Goal: Task Accomplishment & Management: Use online tool/utility

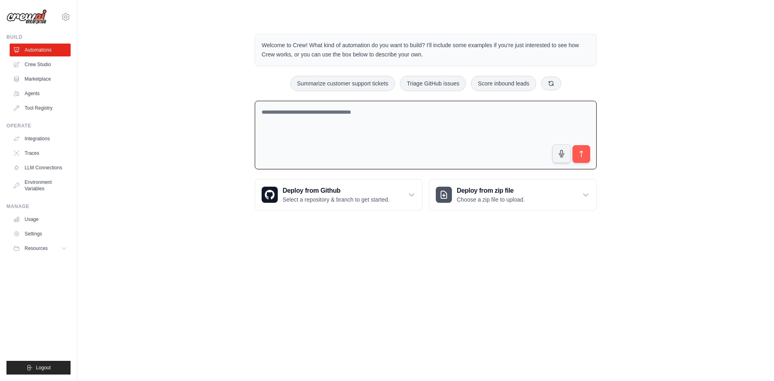
click at [334, 119] on textarea at bounding box center [426, 135] width 342 height 69
type textarea "**********"
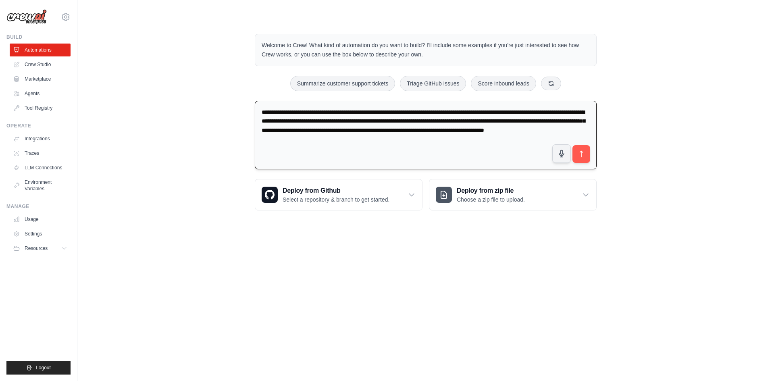
type textarea "**********"
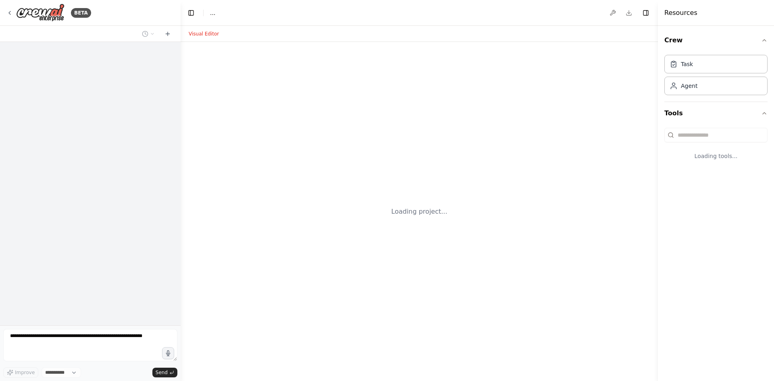
select select "****"
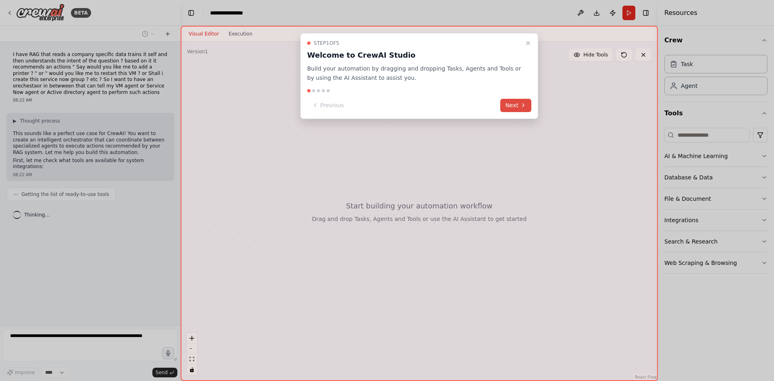
click at [511, 106] on button "Next" at bounding box center [515, 105] width 31 height 13
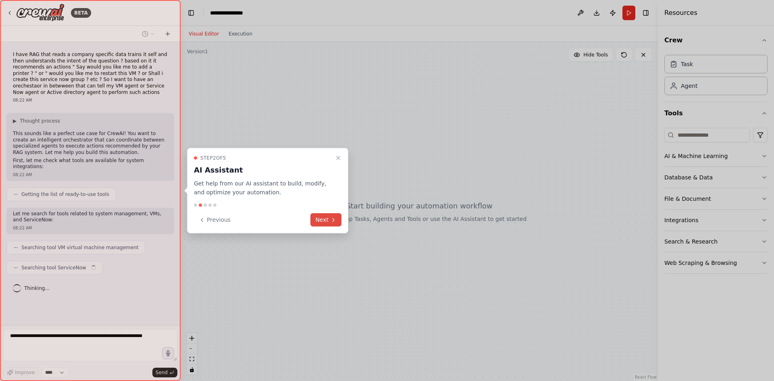
click at [320, 222] on button "Next" at bounding box center [326, 219] width 31 height 13
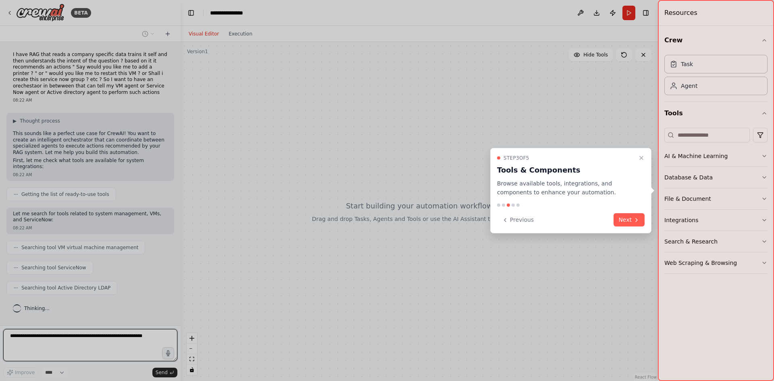
drag, startPoint x: 568, startPoint y: 184, endPoint x: 621, endPoint y: 194, distance: 53.2
click at [621, 194] on p "Browse available tools, integrations, and components to enhance your automation." at bounding box center [566, 188] width 138 height 19
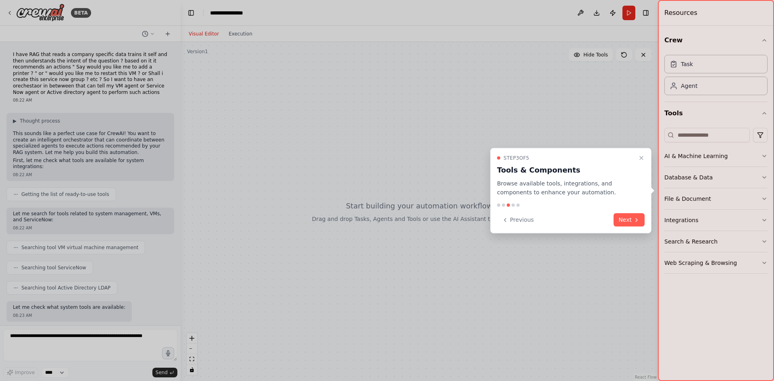
scroll to position [37, 0]
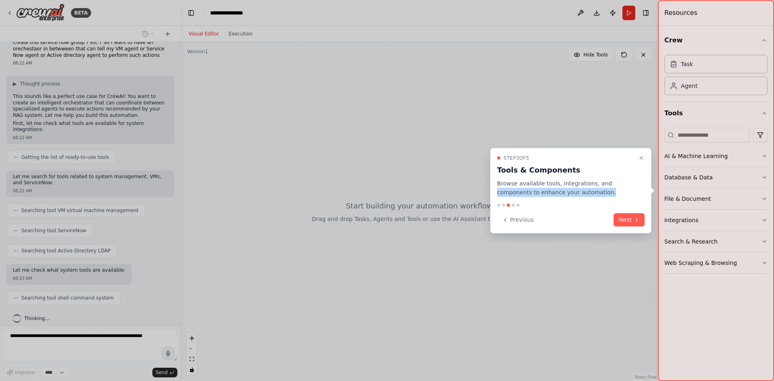
drag, startPoint x: 596, startPoint y: 186, endPoint x: 590, endPoint y: 193, distance: 9.2
click at [590, 193] on p "Browse available tools, integrations, and components to enhance your automation." at bounding box center [566, 188] width 138 height 19
drag, startPoint x: 635, startPoint y: 220, endPoint x: 638, endPoint y: 234, distance: 14.4
click at [636, 220] on icon at bounding box center [637, 220] width 6 height 6
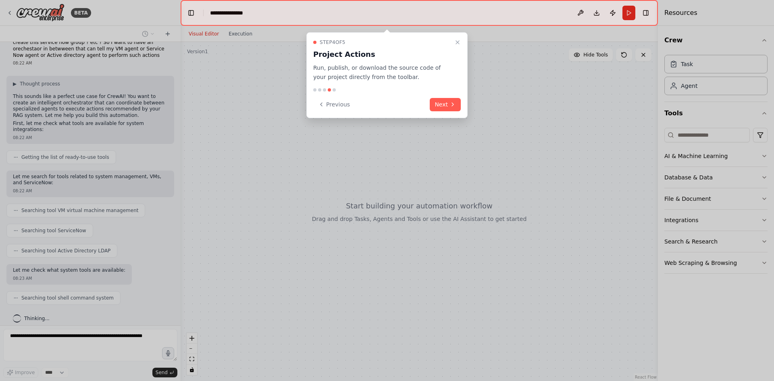
scroll to position [57, 0]
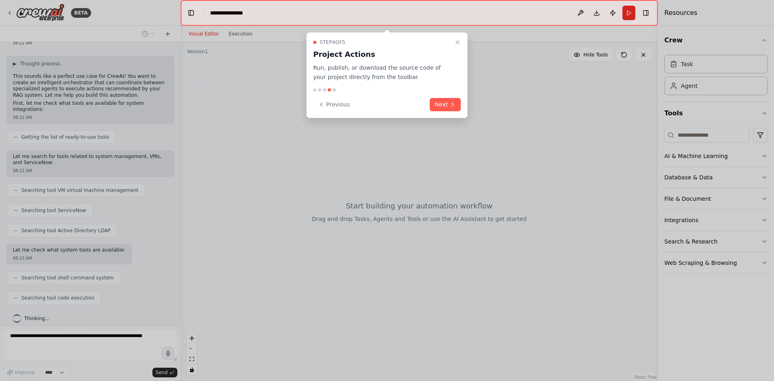
click at [440, 103] on button "Next" at bounding box center [445, 104] width 31 height 13
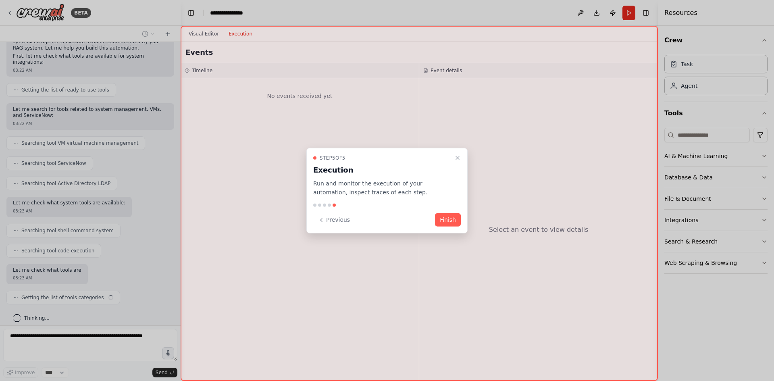
scroll to position [104, 0]
click at [455, 219] on button "Finish" at bounding box center [448, 219] width 26 height 13
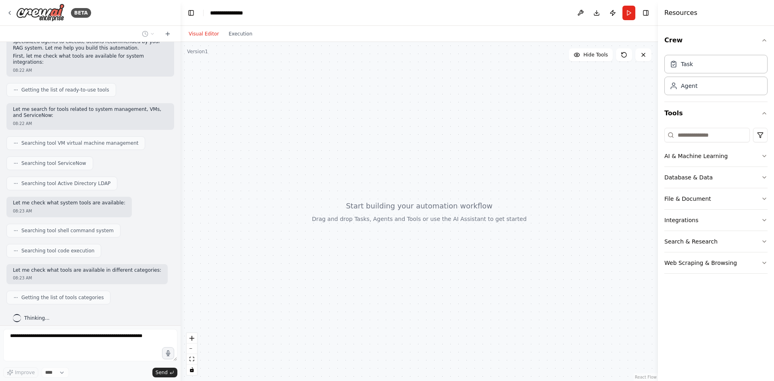
scroll to position [125, 0]
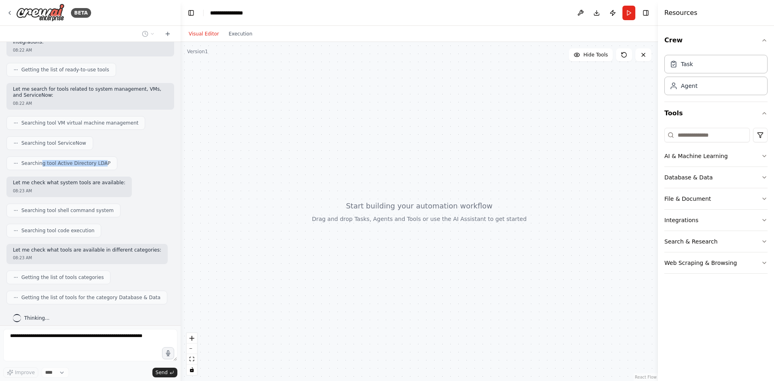
drag, startPoint x: 41, startPoint y: 157, endPoint x: 98, endPoint y: 156, distance: 56.9
click at [98, 160] on span "Searching tool Active Directory LDAP" at bounding box center [65, 163] width 89 height 6
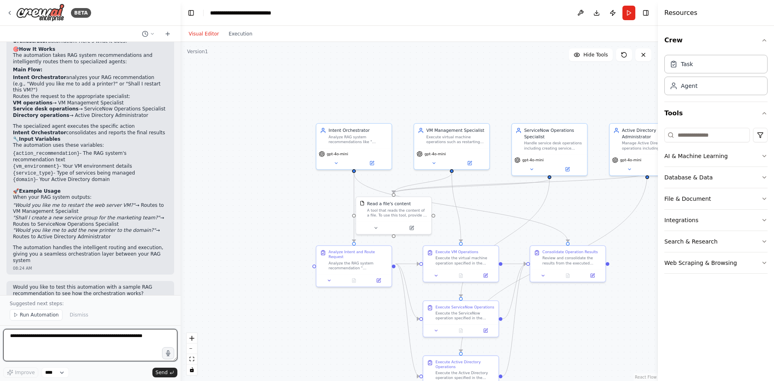
scroll to position [807, 0]
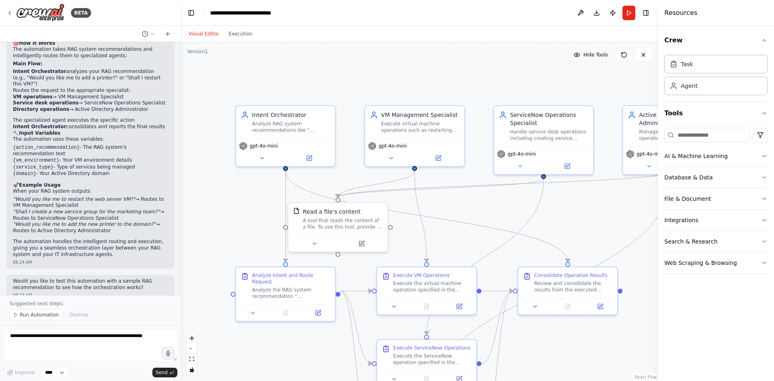
click at [594, 55] on span "Hide Tools" at bounding box center [596, 55] width 25 height 6
click at [594, 55] on span "Show Tools" at bounding box center [595, 55] width 27 height 6
click at [594, 55] on span "Hide Tools" at bounding box center [596, 55] width 25 height 6
click at [594, 55] on span "Show Tools" at bounding box center [595, 55] width 27 height 6
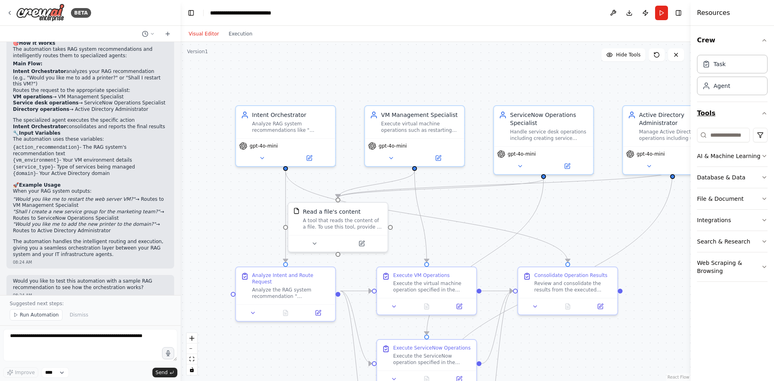
drag, startPoint x: 658, startPoint y: 125, endPoint x: 745, endPoint y: 124, distance: 87.1
click at [745, 124] on div "Resources Crew Task Agent Tools AI & Machine Learning Database & Data File & Do…" at bounding box center [732, 190] width 83 height 381
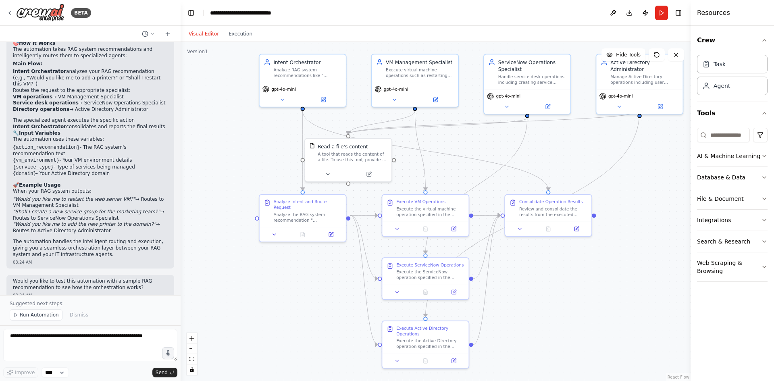
drag, startPoint x: 595, startPoint y: 318, endPoint x: 576, endPoint y: 260, distance: 61.1
click at [576, 260] on div ".deletable-edge-delete-btn { width: 20px; height: 20px; border: 0px solid #ffff…" at bounding box center [436, 211] width 510 height 339
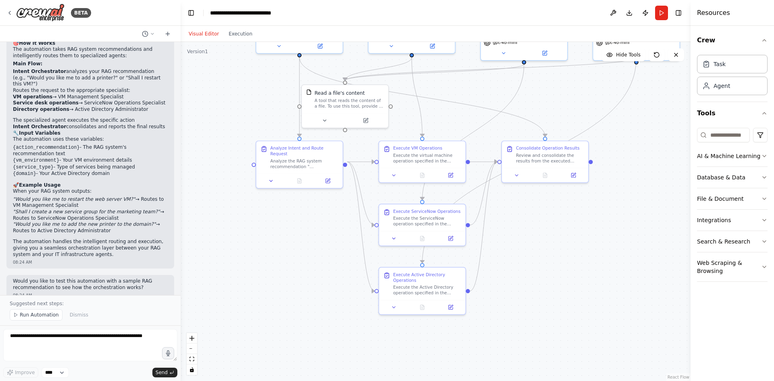
drag, startPoint x: 320, startPoint y: 288, endPoint x: 357, endPoint y: 212, distance: 85.0
click at [317, 235] on div ".deletable-edge-delete-btn { width: 20px; height: 20px; border: 0px solid #ffff…" at bounding box center [436, 211] width 510 height 339
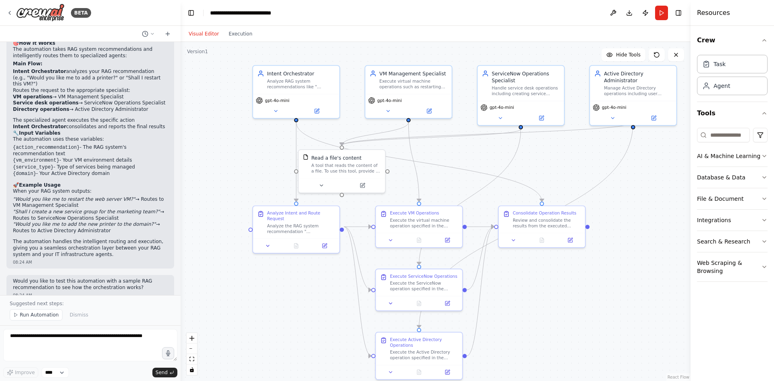
drag, startPoint x: 250, startPoint y: 274, endPoint x: 503, endPoint y: 149, distance: 282.6
click at [247, 339] on div ".deletable-edge-delete-btn { width: 20px; height: 20px; border: 0px solid #ffff…" at bounding box center [436, 211] width 510 height 339
click at [390, 240] on icon at bounding box center [392, 239] width 6 height 6
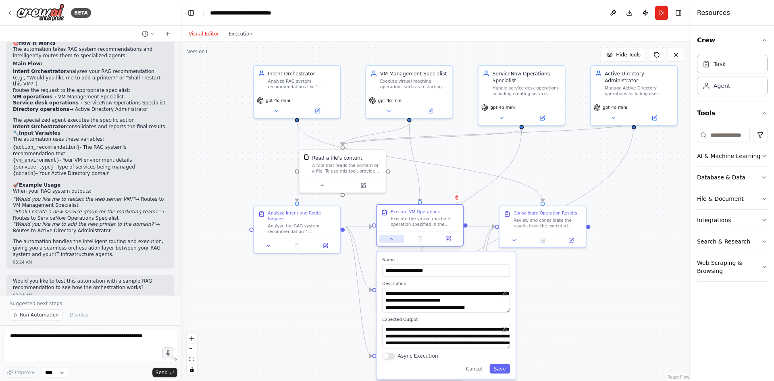
click at [390, 240] on icon at bounding box center [391, 238] width 3 height 1
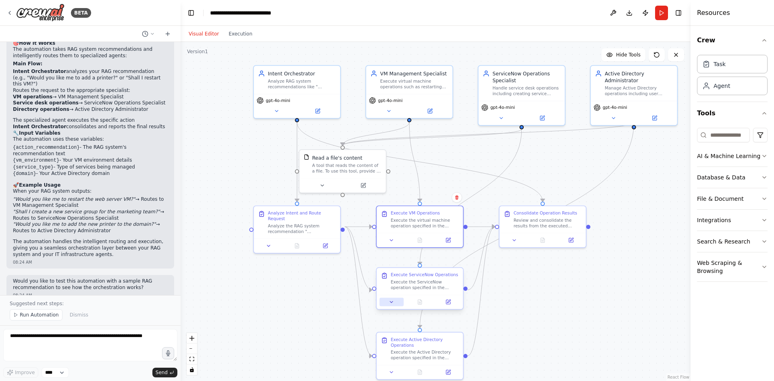
click at [388, 302] on button at bounding box center [391, 302] width 24 height 8
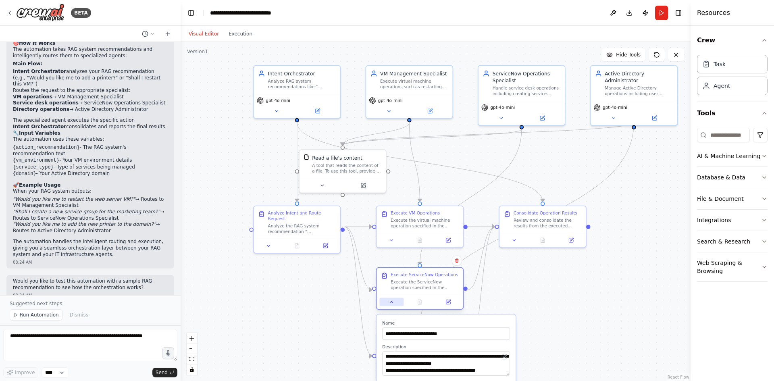
click at [388, 302] on button at bounding box center [391, 302] width 24 height 8
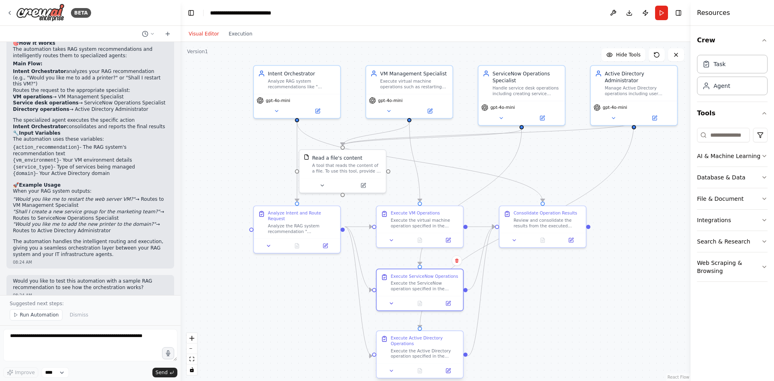
click at [392, 377] on div at bounding box center [420, 370] width 86 height 15
click at [392, 371] on icon at bounding box center [391, 370] width 3 height 1
click at [452, 240] on button at bounding box center [452, 239] width 24 height 8
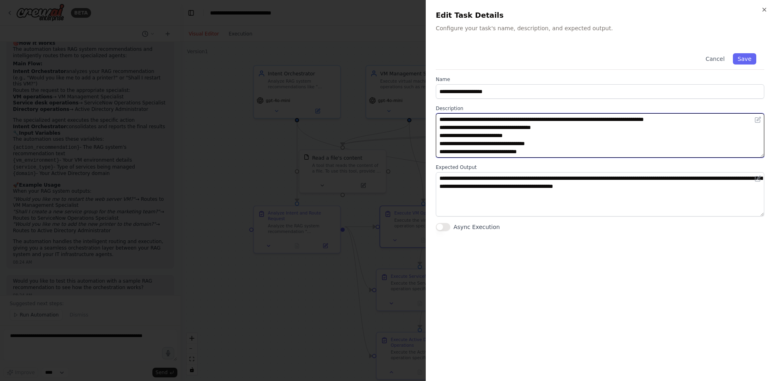
click at [538, 147] on textarea "**********" at bounding box center [600, 135] width 329 height 44
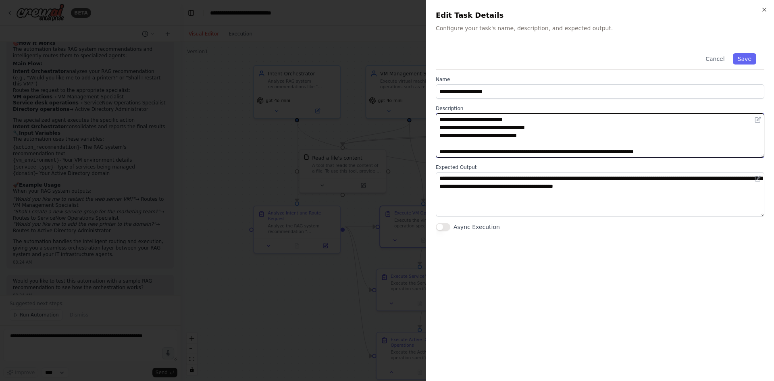
drag, startPoint x: 548, startPoint y: 155, endPoint x: 488, endPoint y: 145, distance: 60.5
click at [488, 145] on textarea "**********" at bounding box center [600, 135] width 329 height 44
click at [550, 142] on textarea "**********" at bounding box center [600, 135] width 329 height 44
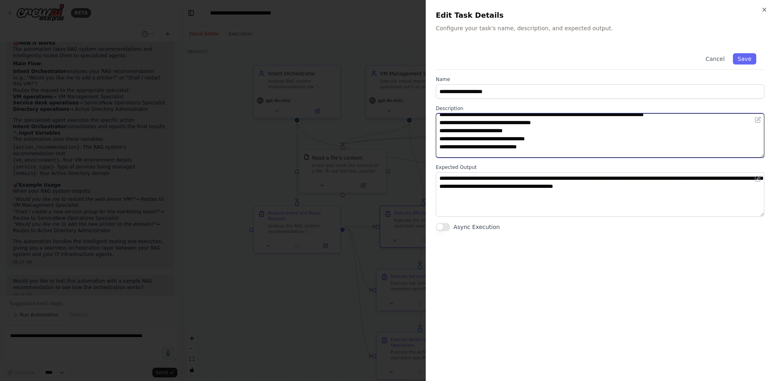
scroll to position [0, 0]
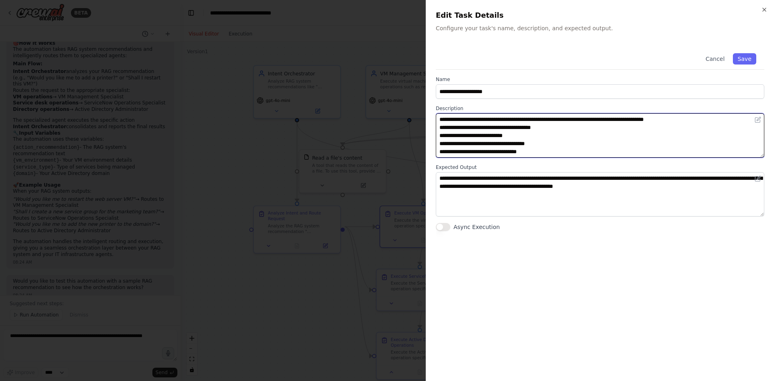
drag, startPoint x: 550, startPoint y: 139, endPoint x: 412, endPoint y: 103, distance: 142.9
click at [412, 103] on body "BETA I have RAG that reads a company specific data trains it self and then unde…" at bounding box center [387, 190] width 774 height 381
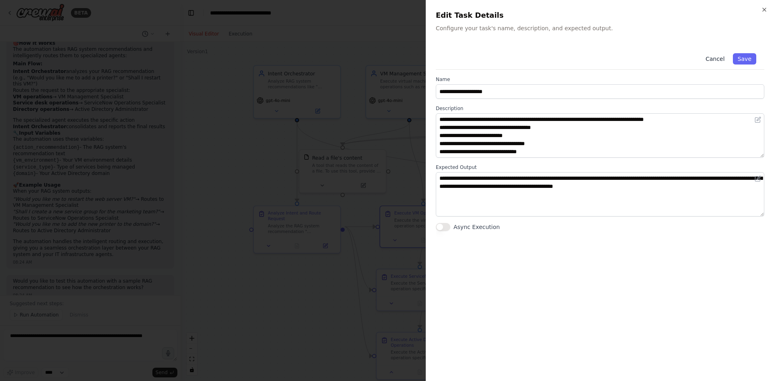
click at [719, 59] on button "Cancel" at bounding box center [715, 58] width 29 height 11
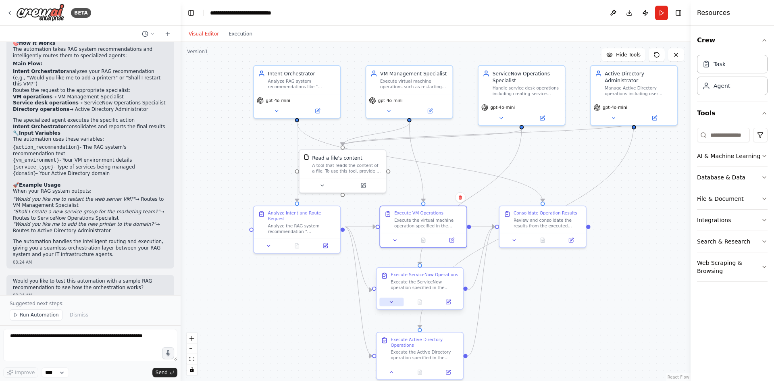
click at [393, 299] on icon at bounding box center [392, 302] width 6 height 6
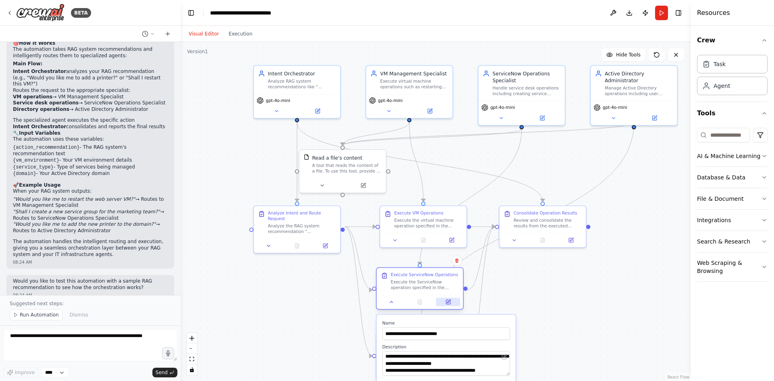
click at [446, 302] on icon at bounding box center [449, 302] width 6 height 6
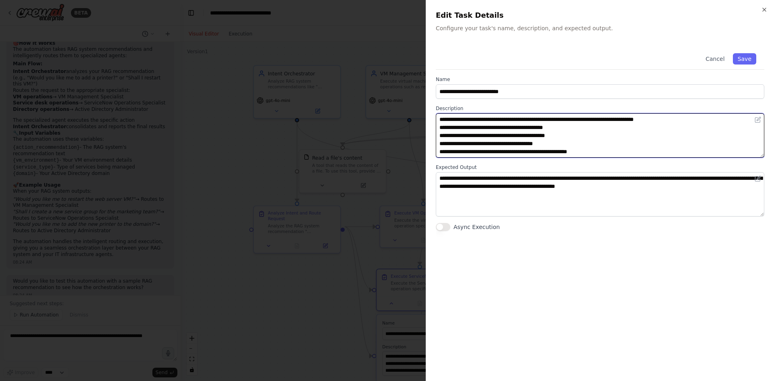
drag, startPoint x: 452, startPoint y: 125, endPoint x: 515, endPoint y: 150, distance: 67.3
click at [550, 128] on textarea "**********" at bounding box center [600, 135] width 329 height 44
drag, startPoint x: 457, startPoint y: 136, endPoint x: 581, endPoint y: 139, distance: 123.4
click at [570, 138] on textarea "**********" at bounding box center [600, 135] width 329 height 44
drag, startPoint x: 457, startPoint y: 145, endPoint x: 547, endPoint y: 144, distance: 89.5
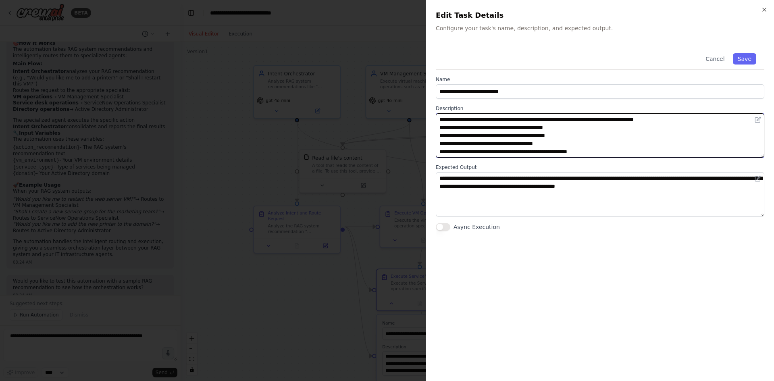
click at [539, 144] on textarea "**********" at bounding box center [600, 135] width 329 height 44
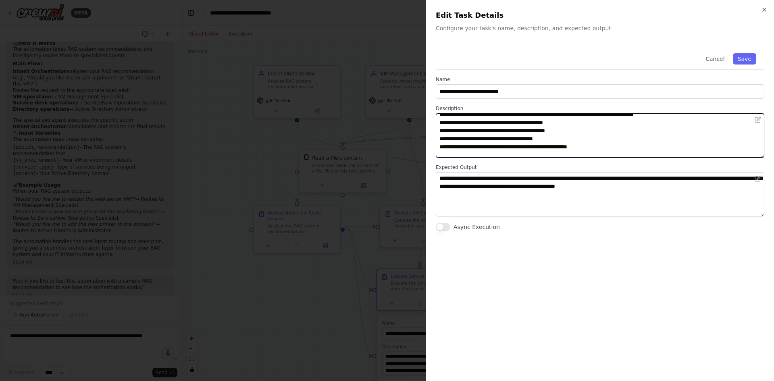
drag, startPoint x: 446, startPoint y: 152, endPoint x: 612, endPoint y: 146, distance: 166.3
click at [605, 146] on textarea "**********" at bounding box center [600, 135] width 329 height 44
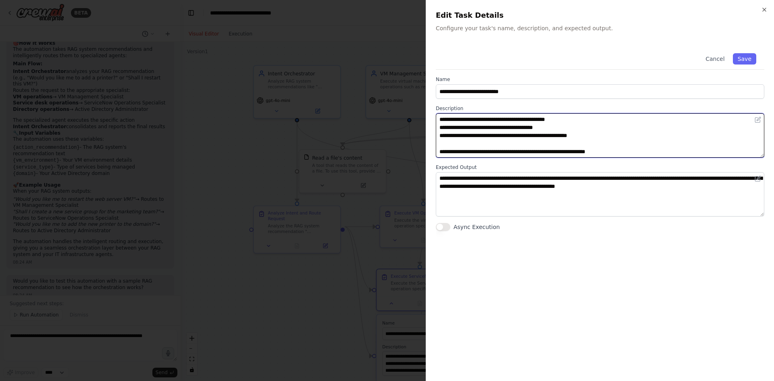
drag, startPoint x: 456, startPoint y: 152, endPoint x: 674, endPoint y: 156, distance: 218.2
click at [664, 152] on textarea "**********" at bounding box center [600, 135] width 329 height 44
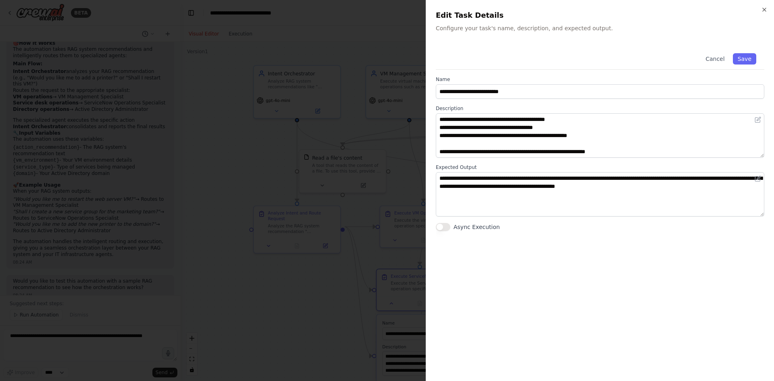
click at [769, 9] on div "**********" at bounding box center [600, 190] width 348 height 381
click at [764, 10] on icon "button" at bounding box center [764, 9] width 3 height 3
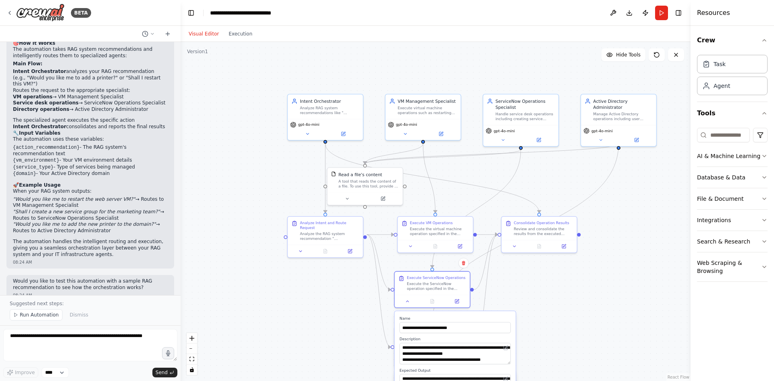
click at [539, 299] on div ".deletable-edge-delete-btn { width: 20px; height: 20px; border: 0px solid #ffff…" at bounding box center [436, 211] width 510 height 339
click at [458, 361] on icon at bounding box center [457, 360] width 4 height 4
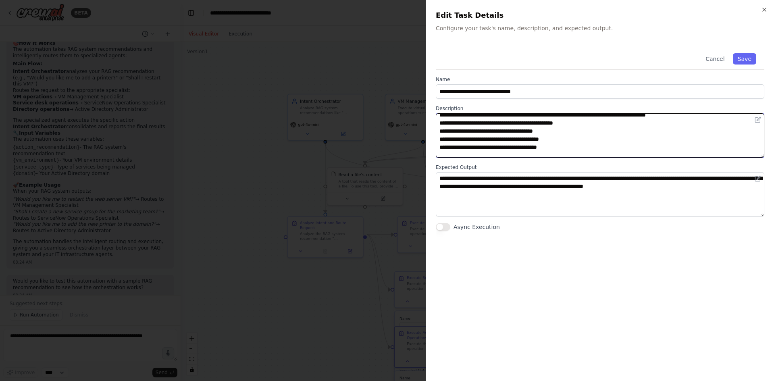
scroll to position [0, 0]
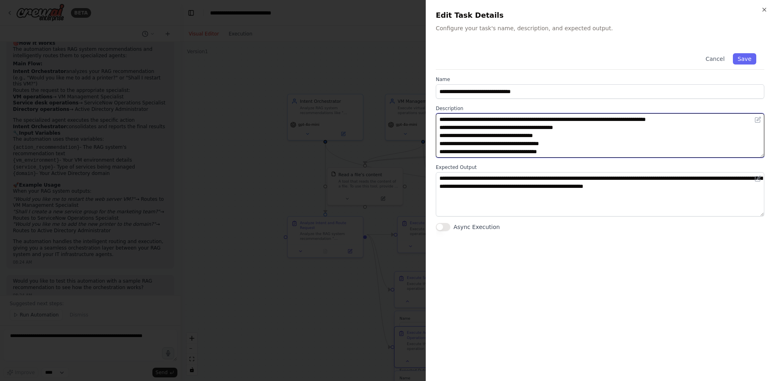
drag, startPoint x: 570, startPoint y: 155, endPoint x: 421, endPoint y: 102, distance: 157.7
click at [421, 102] on body "BETA I have RAG that reads a company specific data trains it self and then unde…" at bounding box center [387, 190] width 774 height 381
click at [615, 145] on textarea "**********" at bounding box center [600, 135] width 329 height 44
drag, startPoint x: 565, startPoint y: 150, endPoint x: 443, endPoint y: 117, distance: 125.7
click at [443, 117] on textarea "**********" at bounding box center [600, 135] width 329 height 44
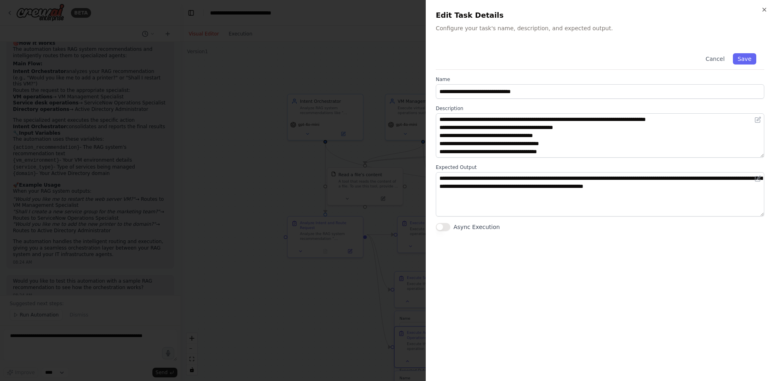
click at [764, 6] on div "**********" at bounding box center [600, 190] width 348 height 381
click at [765, 7] on icon "button" at bounding box center [764, 9] width 6 height 6
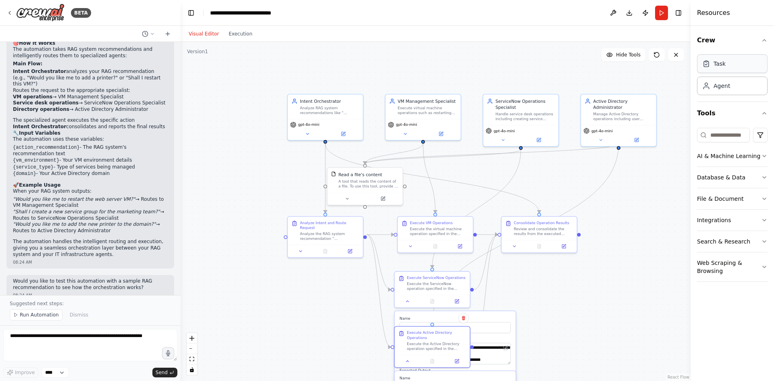
click at [726, 67] on div "Task" at bounding box center [732, 63] width 71 height 19
click at [724, 58] on div "Task" at bounding box center [732, 63] width 71 height 19
click at [724, 67] on div "Task" at bounding box center [720, 64] width 12 height 8
click at [723, 83] on div "Agent" at bounding box center [722, 85] width 17 height 8
click at [724, 88] on div "Agent" at bounding box center [722, 85] width 17 height 8
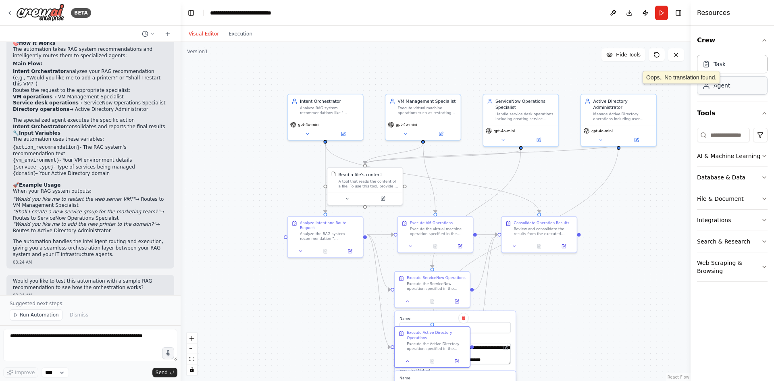
click at [724, 88] on div "Agent" at bounding box center [722, 85] width 17 height 8
click at [716, 153] on button "AI & Machine Learning" at bounding box center [732, 156] width 71 height 21
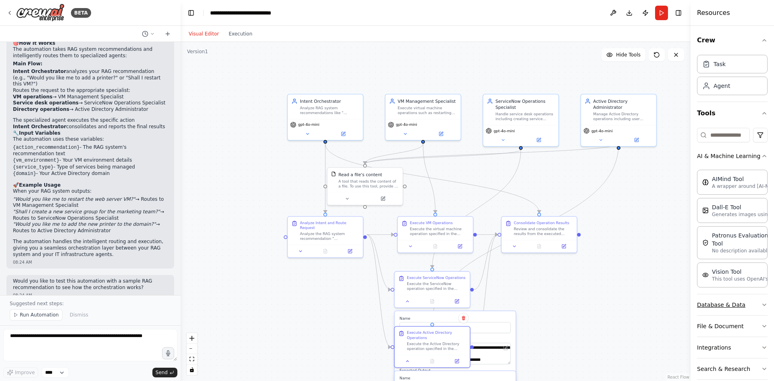
click at [761, 308] on icon "button" at bounding box center [764, 305] width 6 height 6
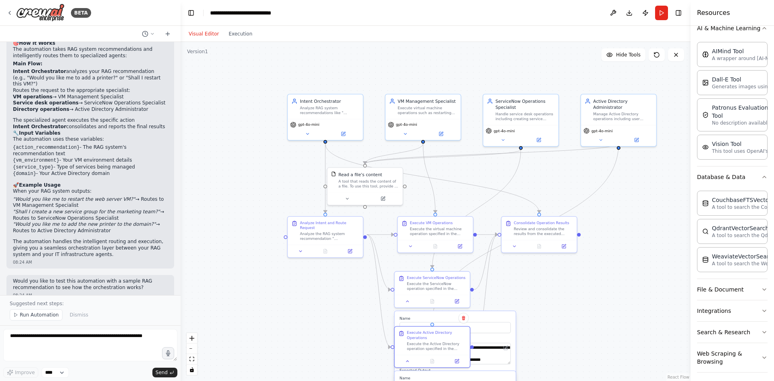
scroll to position [140, 0]
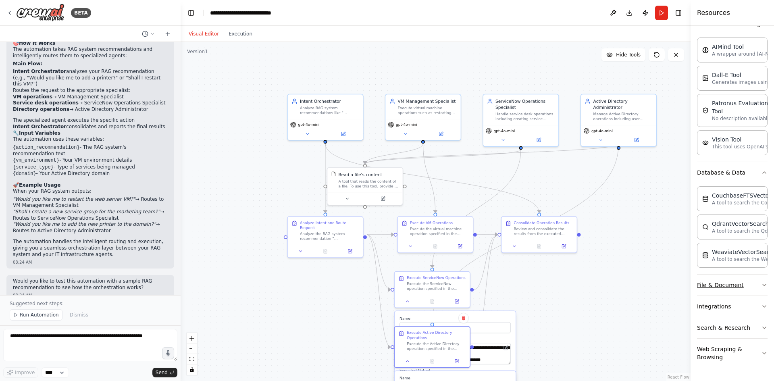
click at [753, 284] on button "File & Document" at bounding box center [732, 285] width 71 height 21
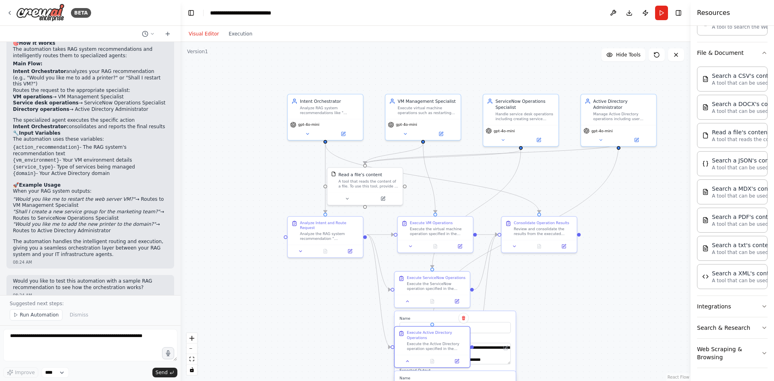
scroll to position [373, 0]
click at [761, 306] on icon "button" at bounding box center [764, 306] width 6 height 6
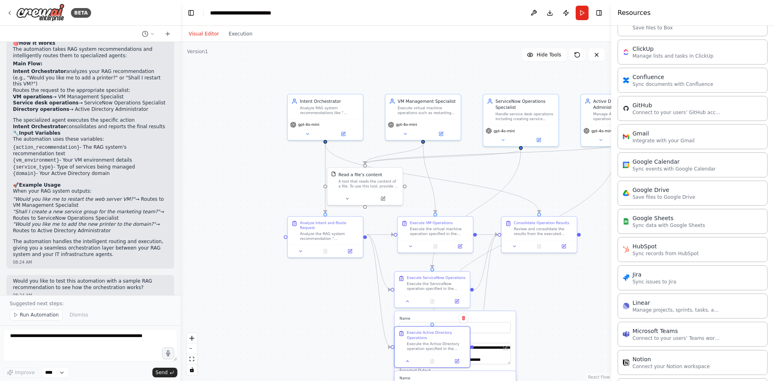
scroll to position [686, 0]
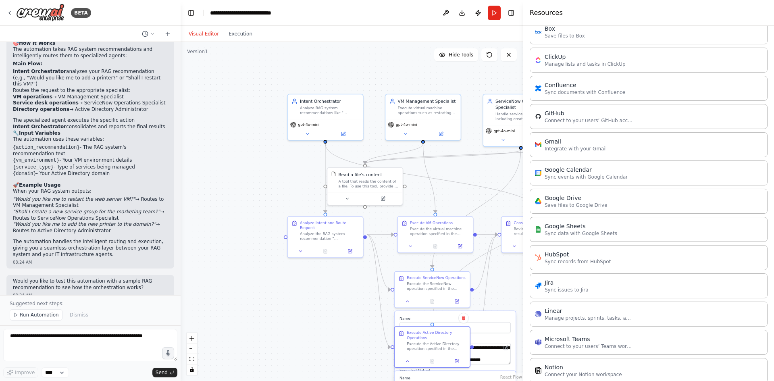
drag, startPoint x: 691, startPoint y: 199, endPoint x: 523, endPoint y: 194, distance: 167.5
click at [523, 194] on div at bounding box center [524, 190] width 3 height 381
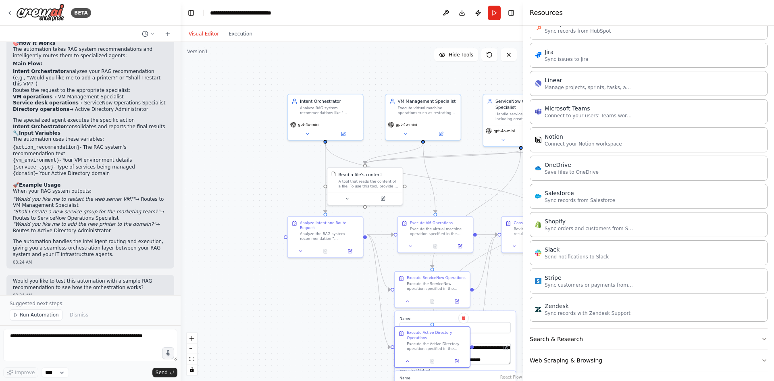
scroll to position [919, 0]
click at [755, 328] on button "Search & Research" at bounding box center [649, 335] width 238 height 21
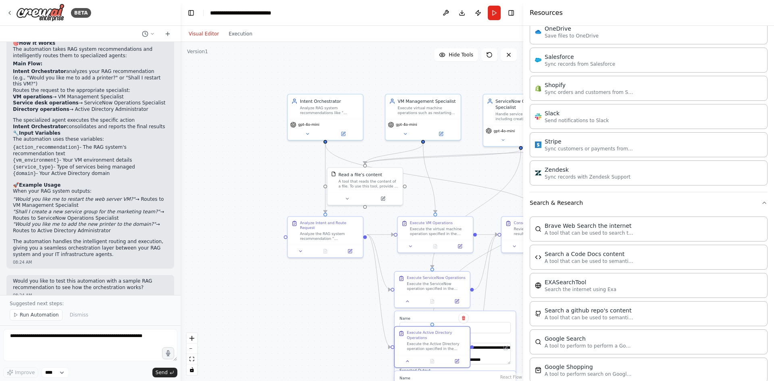
scroll to position [1078, 0]
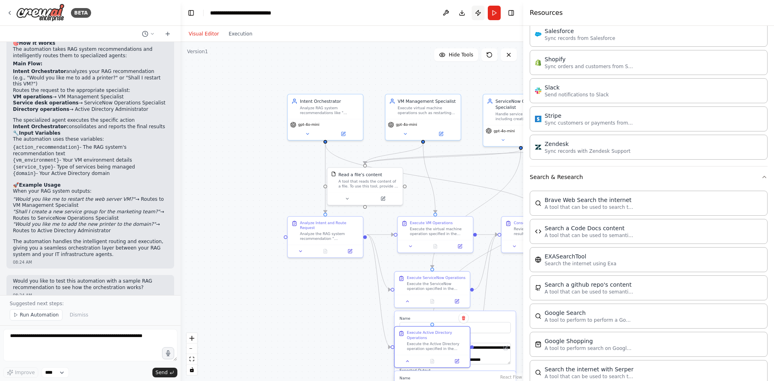
click at [475, 14] on button "Publish" at bounding box center [478, 13] width 13 height 15
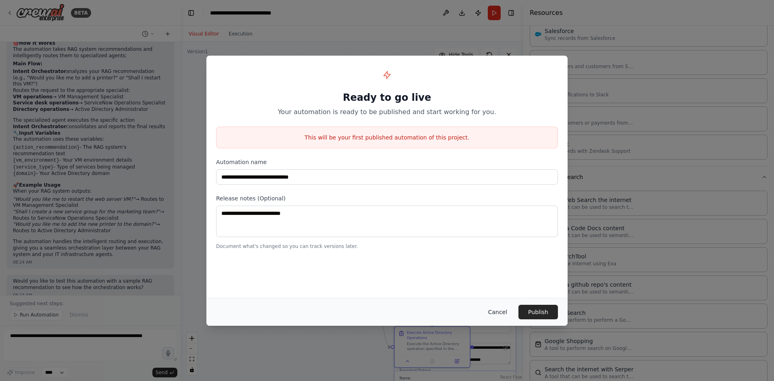
click at [501, 313] on button "Cancel" at bounding box center [498, 312] width 32 height 15
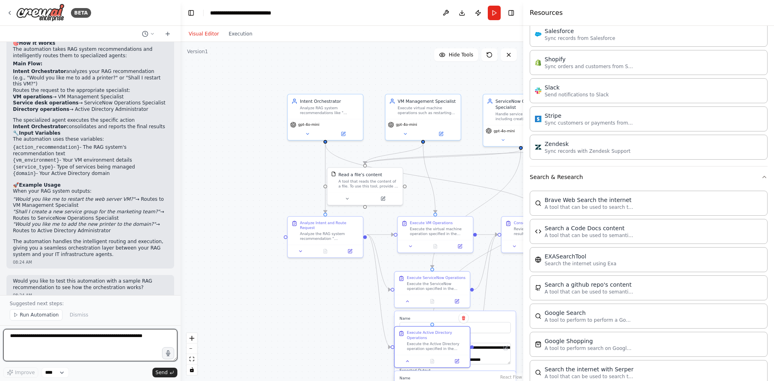
click at [60, 340] on textarea at bounding box center [90, 345] width 174 height 32
type textarea "**********"
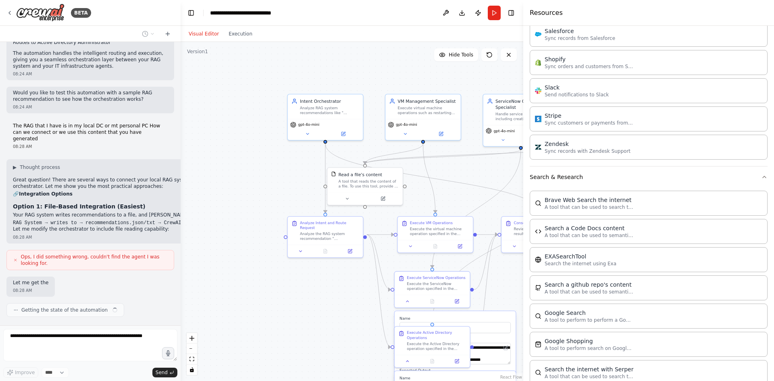
scroll to position [995, 0]
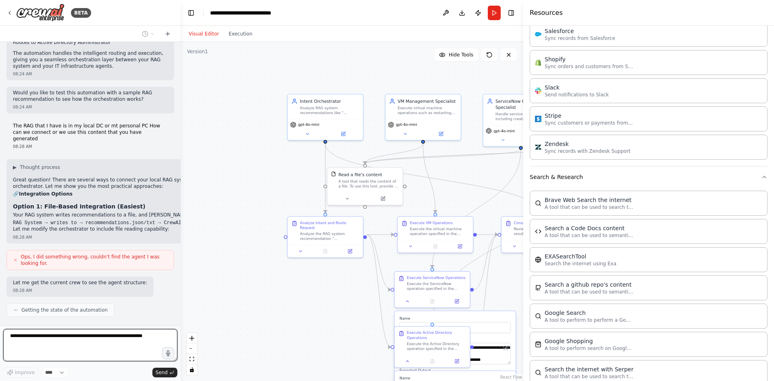
drag, startPoint x: 35, startPoint y: 190, endPoint x: 114, endPoint y: 188, distance: 79.5
click at [114, 188] on div "▶ Thought process Great question! There are several ways to connect your local …" at bounding box center [133, 198] width 241 height 69
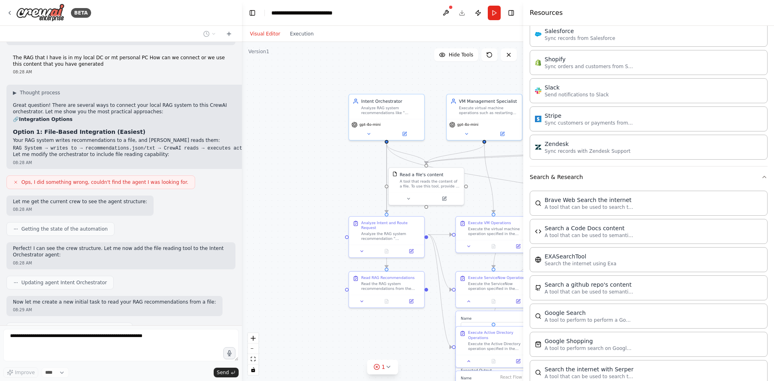
scroll to position [1001, 0]
drag, startPoint x: 179, startPoint y: 229, endPoint x: 243, endPoint y: 234, distance: 63.9
click at [243, 234] on div "BETA I have RAG that reads a company specific data trains it self and then unde…" at bounding box center [387, 190] width 774 height 381
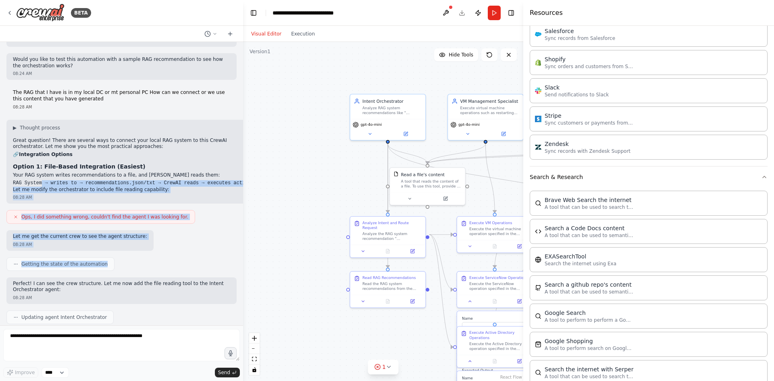
scroll to position [1047, 0]
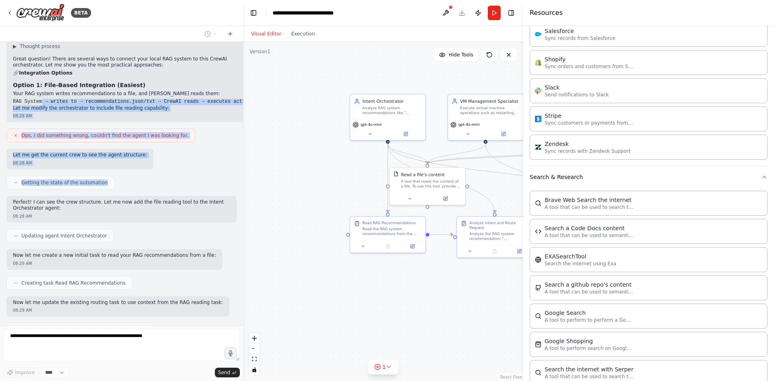
drag, startPoint x: 41, startPoint y: 147, endPoint x: 156, endPoint y: 142, distance: 115.0
click at [156, 142] on div "I have RAG that reads a company specific data trains it self and then understan…" at bounding box center [121, 184] width 243 height 284
click at [221, 176] on div "Getting the state of the automation" at bounding box center [121, 183] width 230 height 14
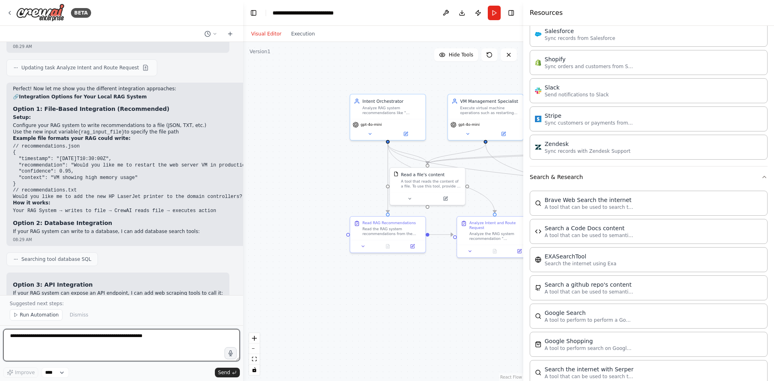
scroll to position [1443, 0]
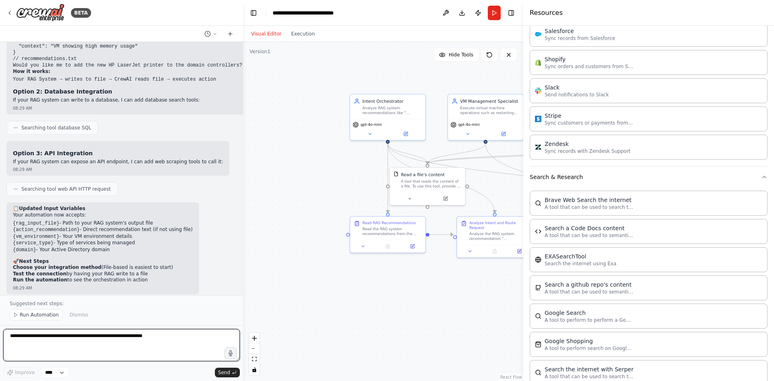
click at [149, 347] on textarea at bounding box center [121, 345] width 237 height 32
type textarea "**********"
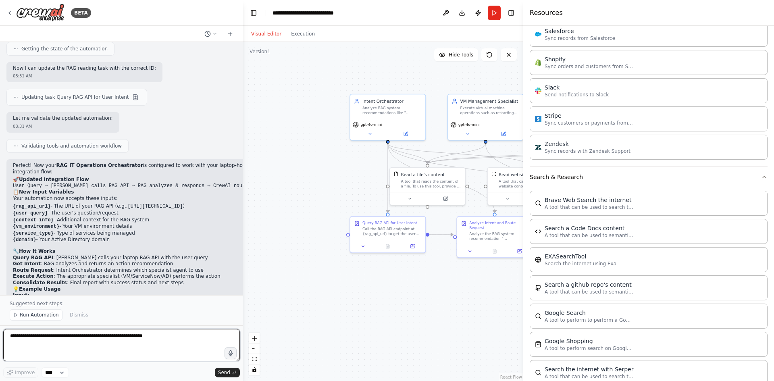
scroll to position [2028, 0]
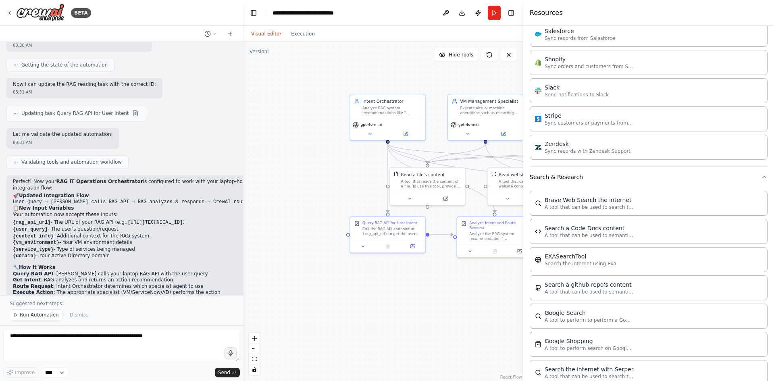
drag, startPoint x: 34, startPoint y: 144, endPoint x: 188, endPoint y: 148, distance: 153.7
click at [188, 179] on p "Perfect! Now your RAG IT Operations Orchestrator is configured to work with you…" at bounding box center [180, 185] width 334 height 13
drag, startPoint x: 19, startPoint y: 162, endPoint x: 220, endPoint y: 167, distance: 201.3
click at [220, 199] on pre "User Query → CrewAI calls RAG API → RAG analyzes & responds → CrewAI routes to …" at bounding box center [180, 202] width 334 height 6
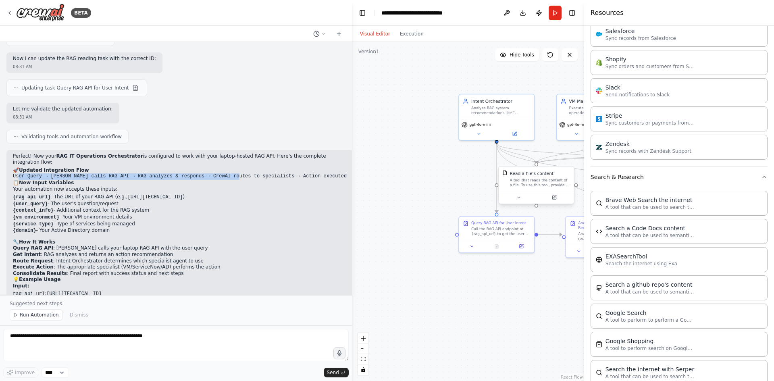
scroll to position [1934, 0]
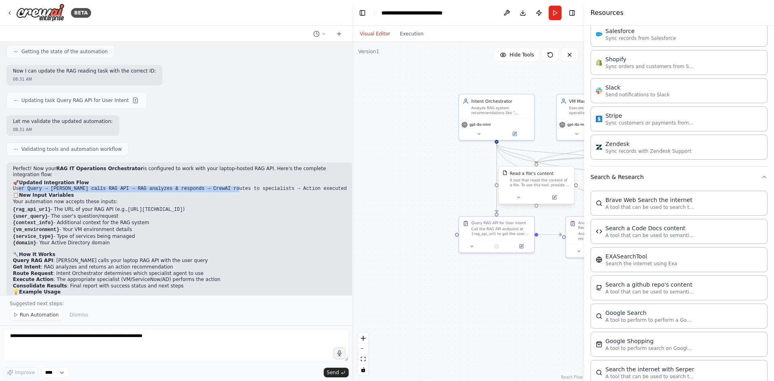
drag, startPoint x: 241, startPoint y: 178, endPoint x: 514, endPoint y: 192, distance: 273.0
click at [514, 192] on div "BETA I have RAG that reads a company specific data trains it self and then unde…" at bounding box center [387, 190] width 774 height 381
drag, startPoint x: 54, startPoint y: 178, endPoint x: 215, endPoint y: 177, distance: 160.9
click at [215, 206] on li "{rag_api_url} - The URL of your RAG API (e.g., http://192.168.1.100:5000/api/qu…" at bounding box center [180, 209] width 334 height 7
drag, startPoint x: 50, startPoint y: 229, endPoint x: 96, endPoint y: 228, distance: 46.4
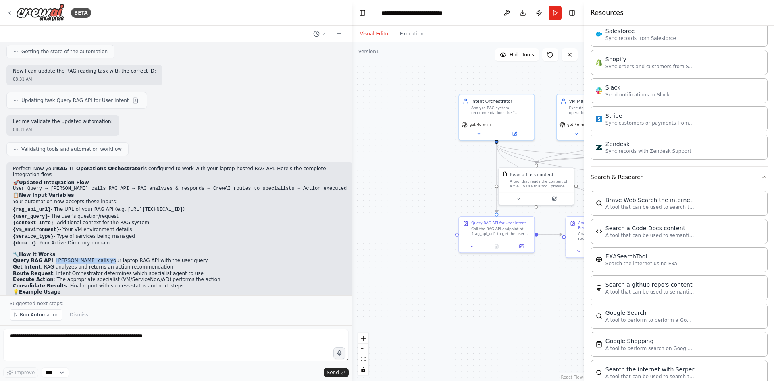
click at [96, 258] on li "Query RAG API : CrewAI calls your laptop RAG API with the user query" at bounding box center [180, 261] width 334 height 6
click at [66, 271] on li "Route Request : Intent Orchestrator determines which specialist agent to use" at bounding box center [180, 274] width 334 height 6
drag, startPoint x: 51, startPoint y: 226, endPoint x: 162, endPoint y: 228, distance: 110.9
click at [162, 258] on li "Query RAG API : CrewAI calls your laptop RAG API with the user query" at bounding box center [180, 261] width 334 height 6
drag, startPoint x: 40, startPoint y: 236, endPoint x: 154, endPoint y: 236, distance: 114.1
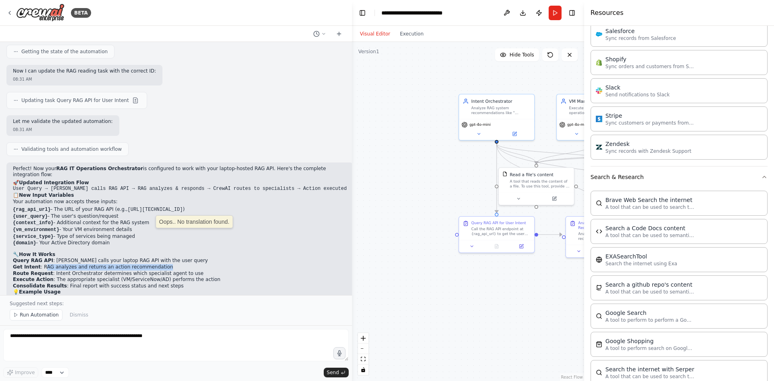
click at [154, 264] on li "Get Intent : RAG analyzes and returns an action recommendation" at bounding box center [180, 267] width 334 height 6
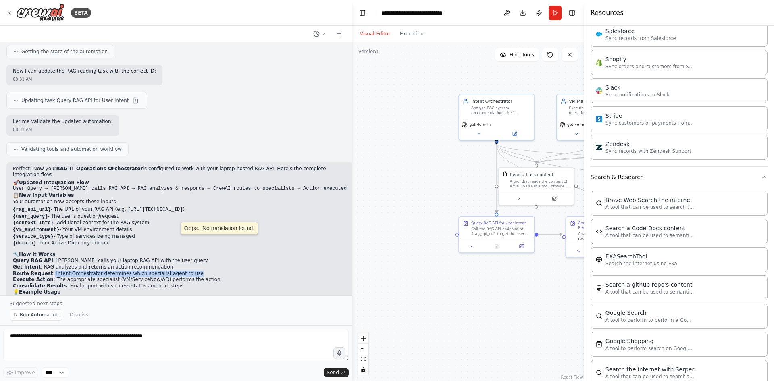
drag, startPoint x: 48, startPoint y: 243, endPoint x: 177, endPoint y: 244, distance: 128.7
click at [177, 271] on li "Route Request : Intent Orchestrator determines which specialist agent to use" at bounding box center [180, 274] width 334 height 6
drag, startPoint x: 60, startPoint y: 253, endPoint x: 161, endPoint y: 253, distance: 100.8
click at [161, 283] on li "Consolidate Results : Final report with success status and next steps" at bounding box center [180, 286] width 334 height 6
click at [349, 258] on div at bounding box center [350, 190] width 3 height 381
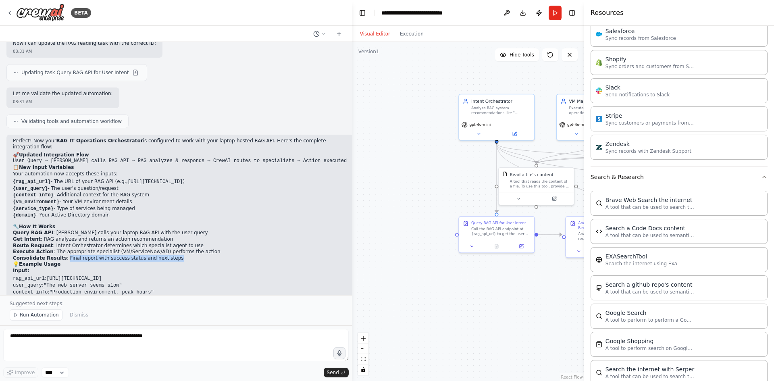
scroll to position [2017, 0]
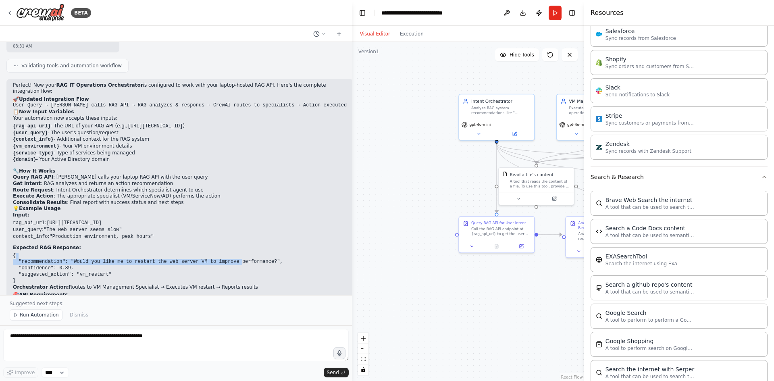
drag, startPoint x: 126, startPoint y: 225, endPoint x: 223, endPoint y: 234, distance: 97.6
click at [223, 253] on pre "{ "recommendation": "Would you like me to restart the web server VM to improve …" at bounding box center [180, 268] width 334 height 31
drag, startPoint x: 59, startPoint y: 257, endPoint x: 119, endPoint y: 256, distance: 59.7
click at [113, 284] on p "Orchestrator Action: Routes to VM Management Specialist → Executes VM restart →…" at bounding box center [180, 287] width 334 height 6
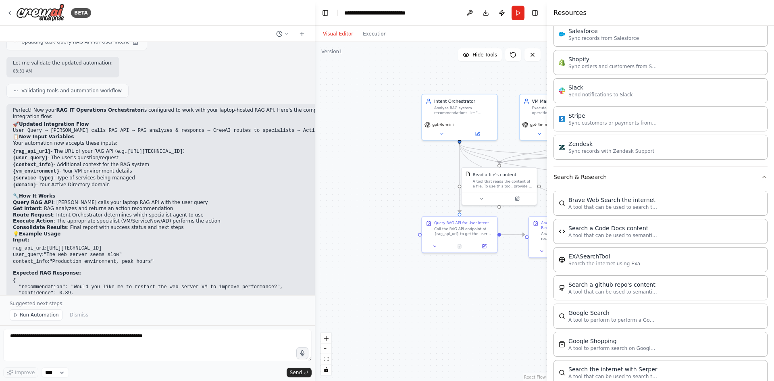
scroll to position [2070, 0]
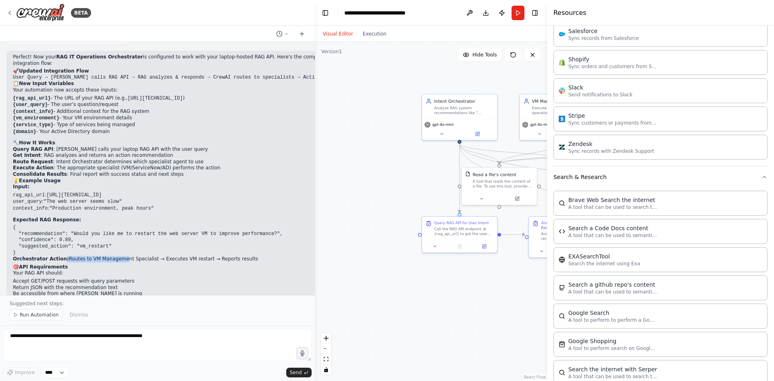
click at [348, 271] on div "BETA I have RAG that reads a company specific data trains it self and then unde…" at bounding box center [387, 190] width 774 height 381
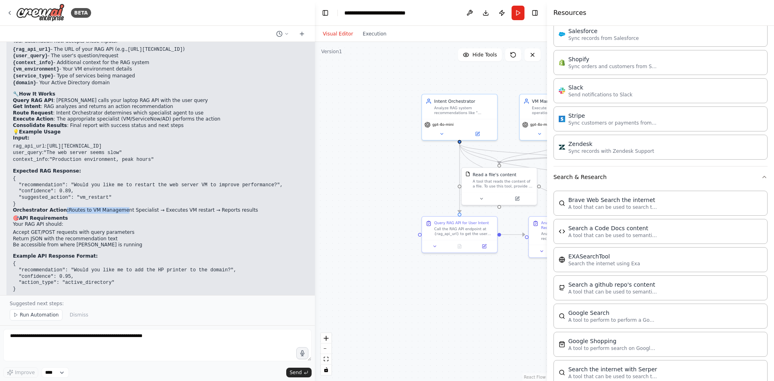
scroll to position [2141, 0]
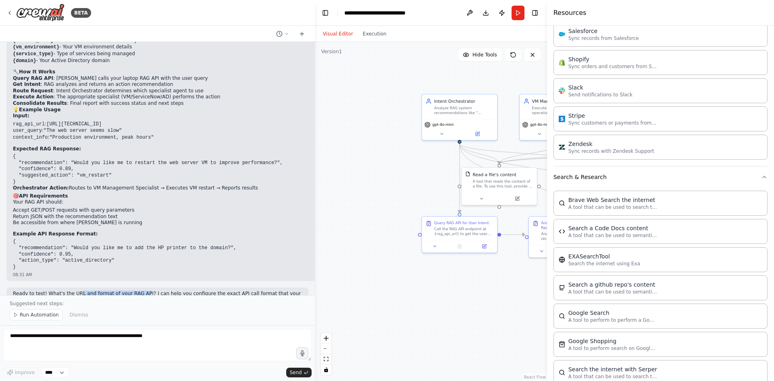
drag, startPoint x: 73, startPoint y: 272, endPoint x: 135, endPoint y: 272, distance: 61.7
click at [135, 291] on p "Ready to test! What's the URL and format of your RAG API? I can help you config…" at bounding box center [157, 297] width 289 height 13
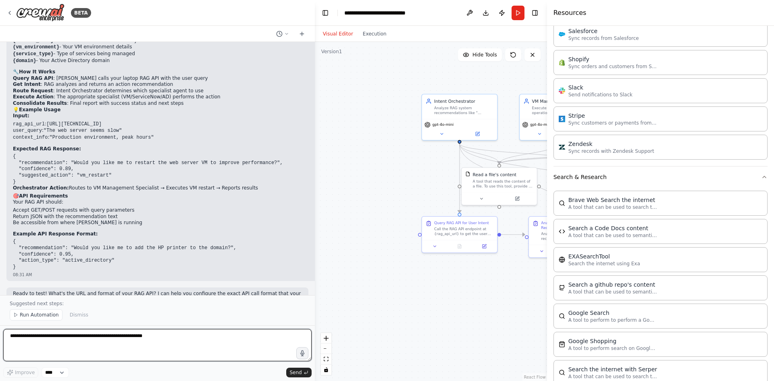
click at [48, 340] on textarea at bounding box center [157, 345] width 309 height 32
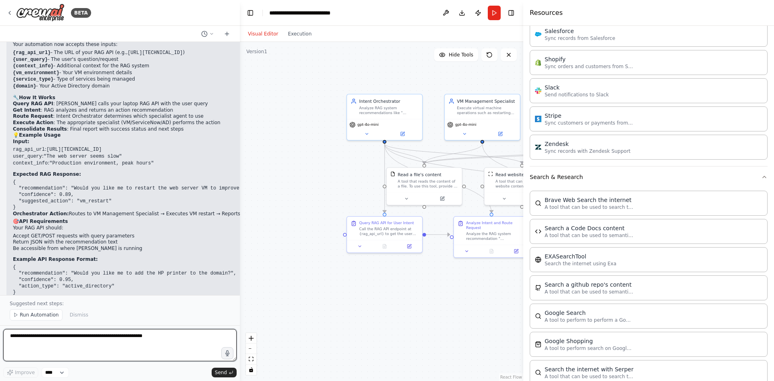
scroll to position [2217, 0]
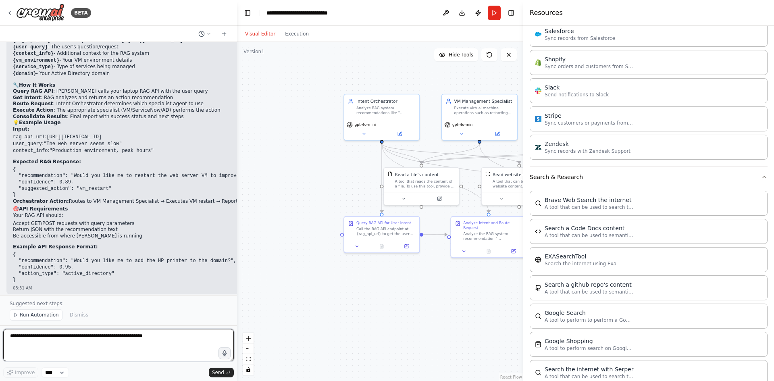
drag, startPoint x: 313, startPoint y: 140, endPoint x: 237, endPoint y: 123, distance: 77.7
click at [237, 123] on div "BETA I have RAG that reads a company specific data trains it self and then unde…" at bounding box center [387, 190] width 774 height 381
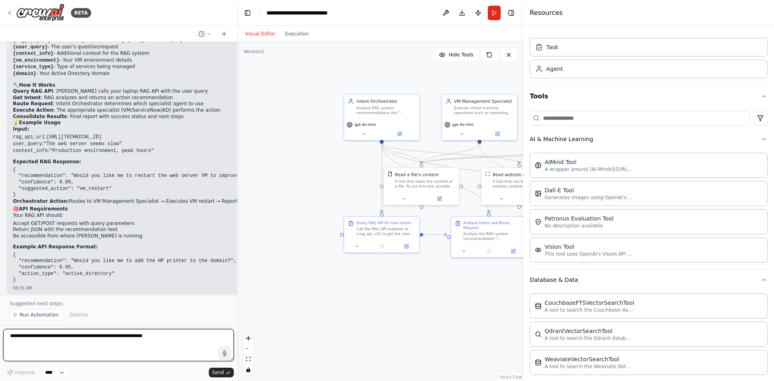
scroll to position [0, 0]
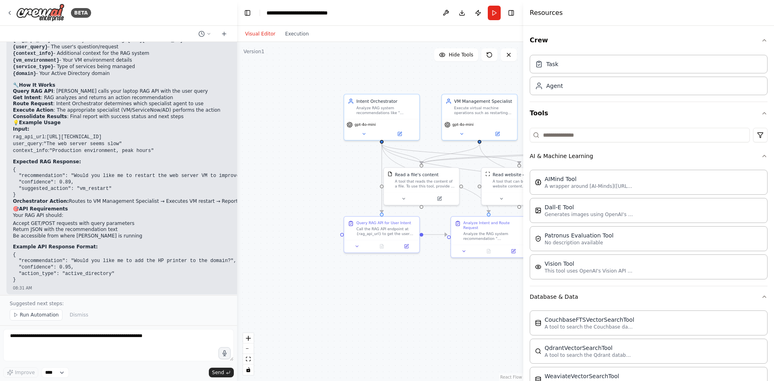
click at [357, 76] on div ".deletable-edge-delete-btn { width: 20px; height: 20px; border: 0px solid #ffff…" at bounding box center [380, 211] width 286 height 339
click at [249, 12] on button "Toggle Left Sidebar" at bounding box center [247, 12] width 11 height 11
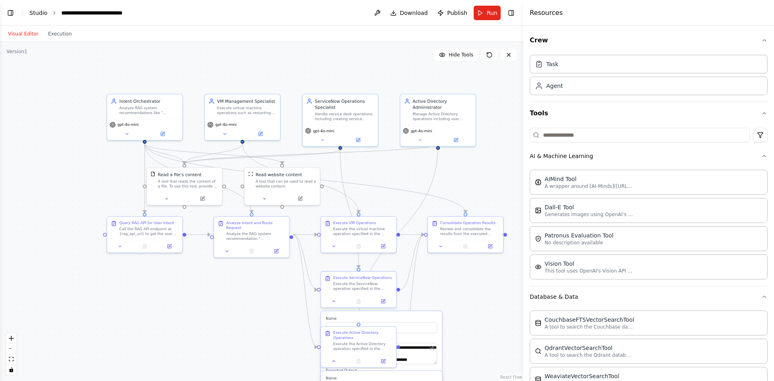
click at [33, 13] on link "Studio" at bounding box center [38, 13] width 18 height 6
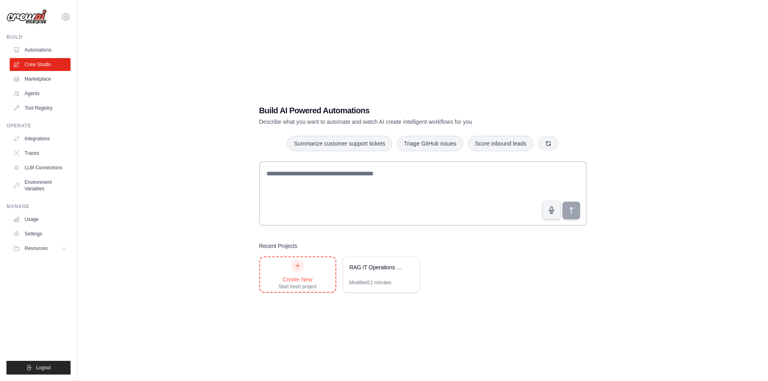
click at [306, 279] on div "Create New" at bounding box center [298, 279] width 38 height 8
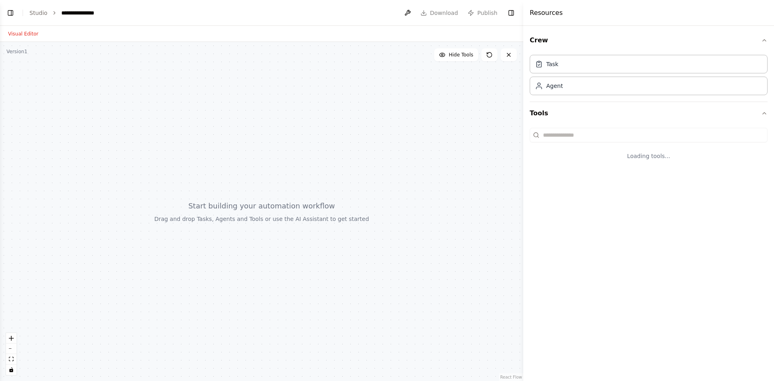
select select "****"
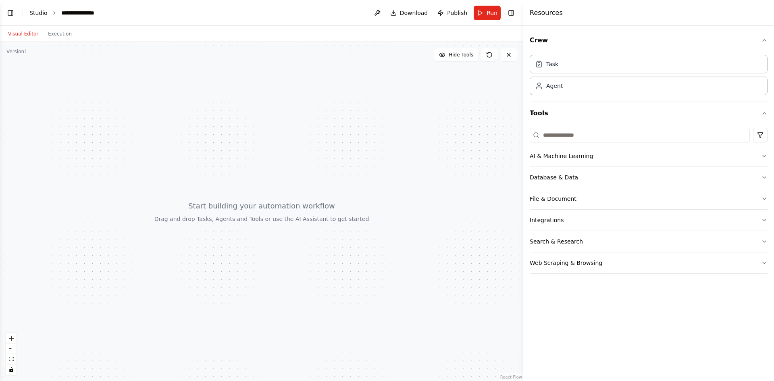
click at [38, 10] on link "Studio" at bounding box center [38, 13] width 18 height 6
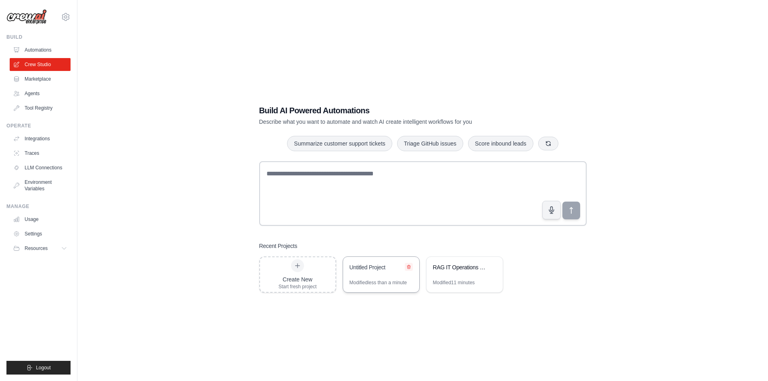
click at [410, 268] on icon at bounding box center [408, 267] width 3 height 4
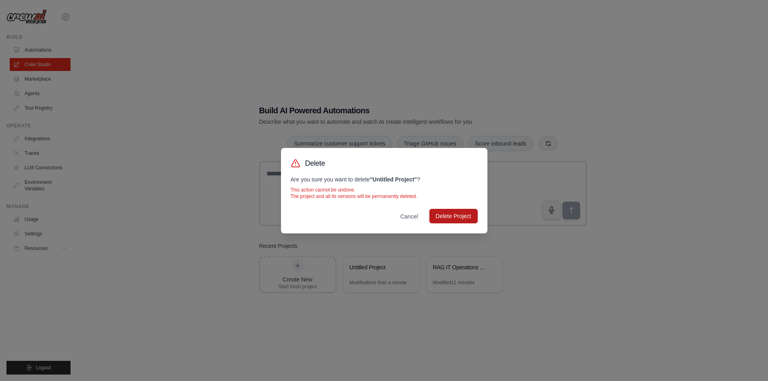
click at [436, 217] on button "Delete Project" at bounding box center [454, 216] width 48 height 15
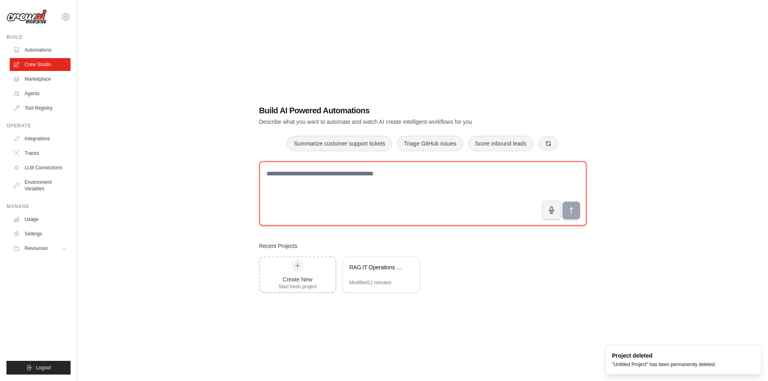
click at [347, 183] on textarea at bounding box center [422, 193] width 327 height 65
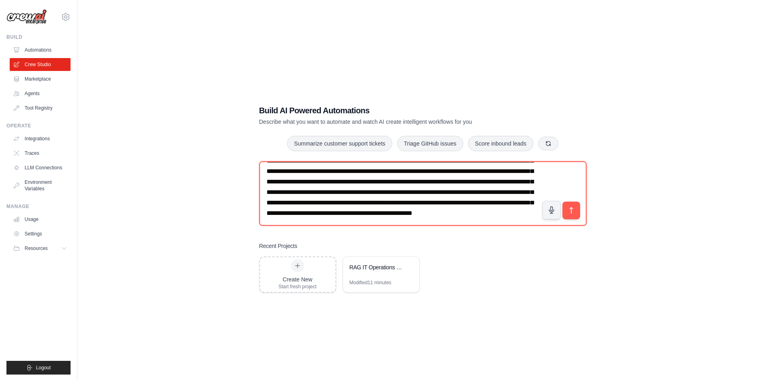
scroll to position [36, 0]
type textarea "**********"
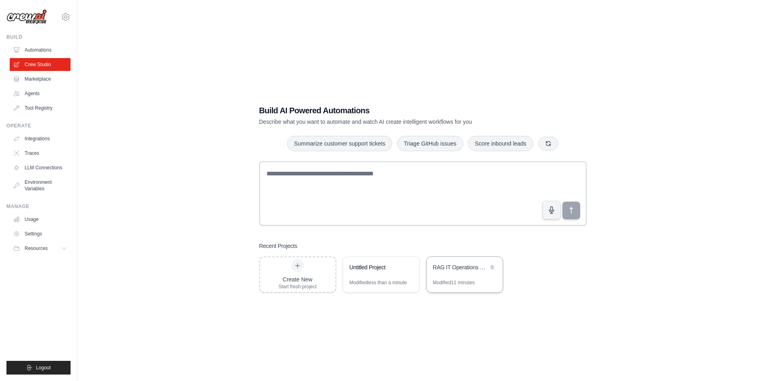
click at [464, 284] on div "Modified 11 minutes" at bounding box center [454, 282] width 42 height 6
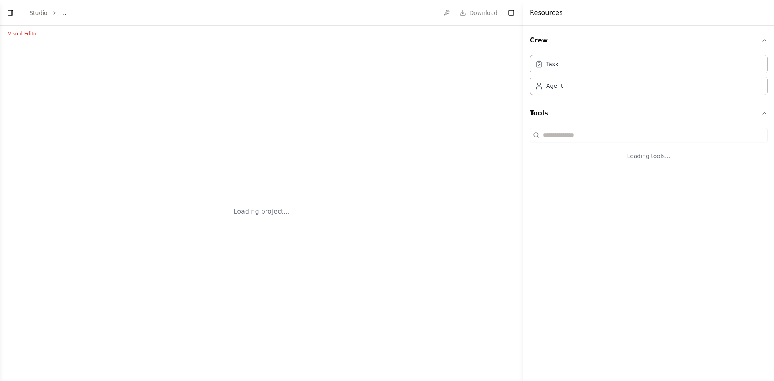
select select "****"
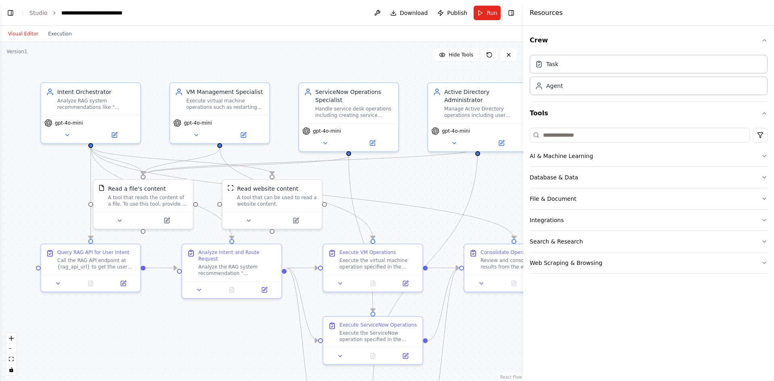
scroll to position [2187, 0]
click at [29, 37] on button "Visual Editor" at bounding box center [23, 34] width 40 height 10
click at [58, 35] on button "Execution" at bounding box center [59, 34] width 33 height 10
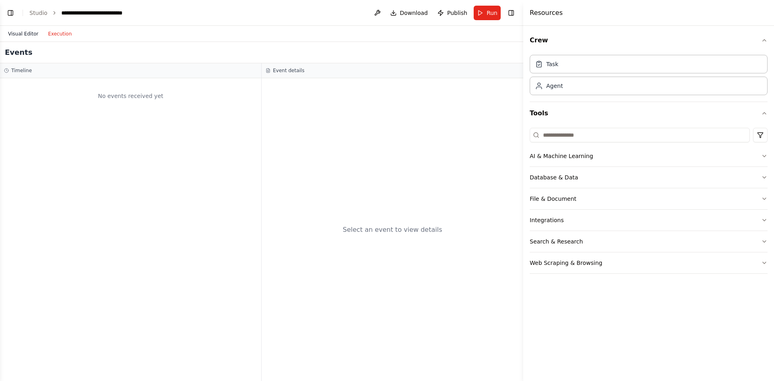
click at [21, 38] on button "Visual Editor" at bounding box center [23, 34] width 40 height 10
click at [59, 34] on button "Execution" at bounding box center [59, 34] width 33 height 10
click at [24, 37] on button "Visual Editor" at bounding box center [23, 34] width 40 height 10
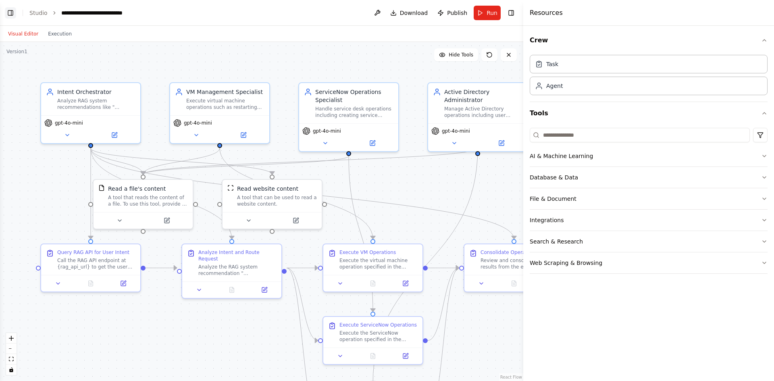
click at [13, 14] on button "Toggle Left Sidebar" at bounding box center [10, 12] width 11 height 11
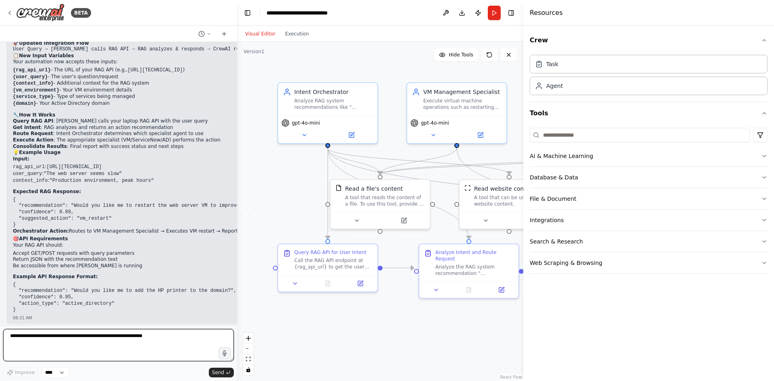
click at [60, 343] on textarea at bounding box center [118, 345] width 231 height 32
click at [83, 339] on textarea at bounding box center [118, 345] width 231 height 32
paste textarea "**********"
type textarea "**********"
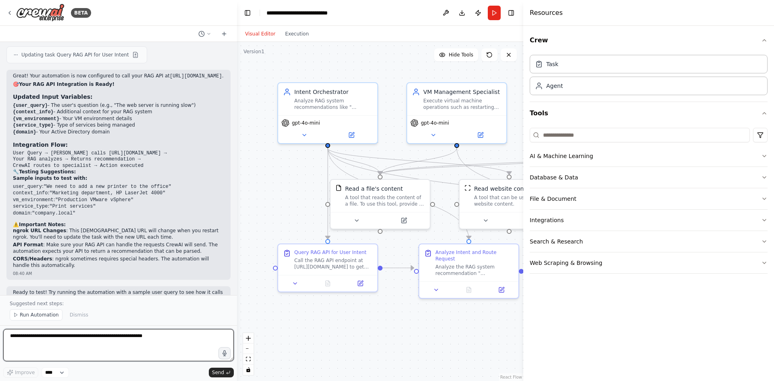
scroll to position [2593, 0]
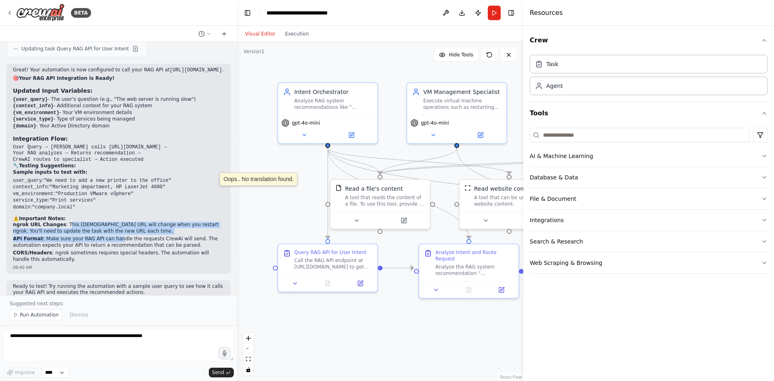
drag, startPoint x: 61, startPoint y: 194, endPoint x: 112, endPoint y: 208, distance: 52.6
click at [112, 222] on ol "ngrok URL Changes : This ngrok URL will change when you restart ngrok. You'll n…" at bounding box center [118, 242] width 211 height 41
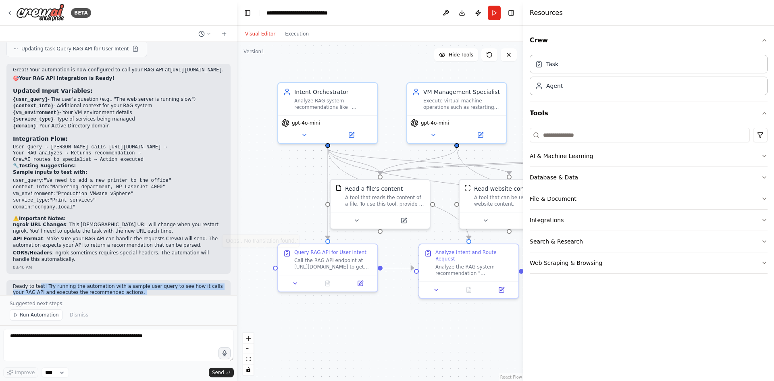
drag, startPoint x: 36, startPoint y: 256, endPoint x: 173, endPoint y: 280, distance: 138.9
click at [173, 280] on div "Ready to test! Try running the automation with a sample user query to see how i…" at bounding box center [118, 300] width 224 height 41
click at [234, 277] on div at bounding box center [235, 190] width 3 height 381
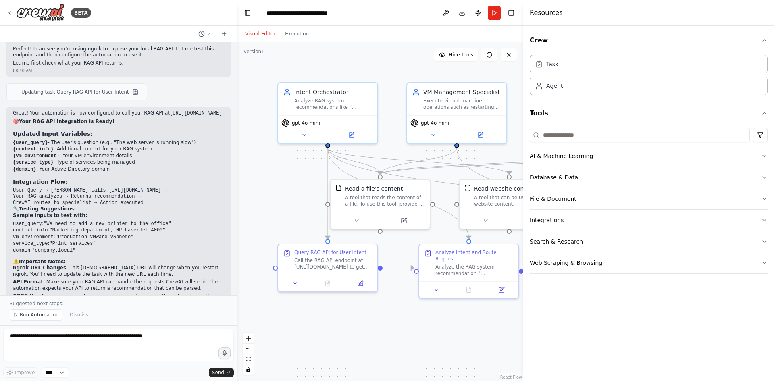
scroll to position [2482, 0]
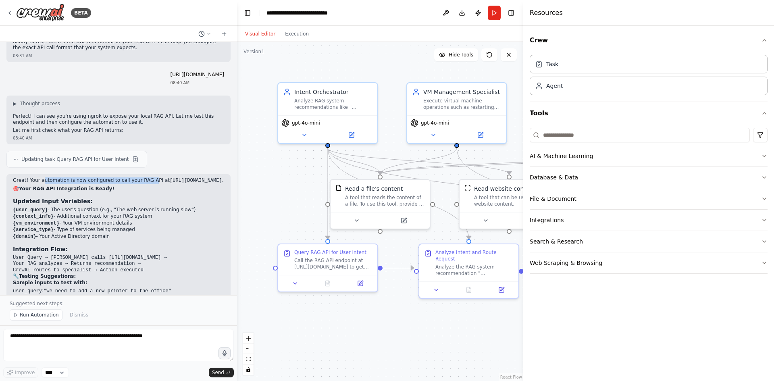
drag, startPoint x: 40, startPoint y: 145, endPoint x: 144, endPoint y: 145, distance: 103.2
click at [144, 177] on p "Great! Your automation is now configured to call your RAG API at https://b6578f…" at bounding box center [118, 180] width 211 height 7
click at [33, 317] on span "Run Automation" at bounding box center [39, 315] width 39 height 6
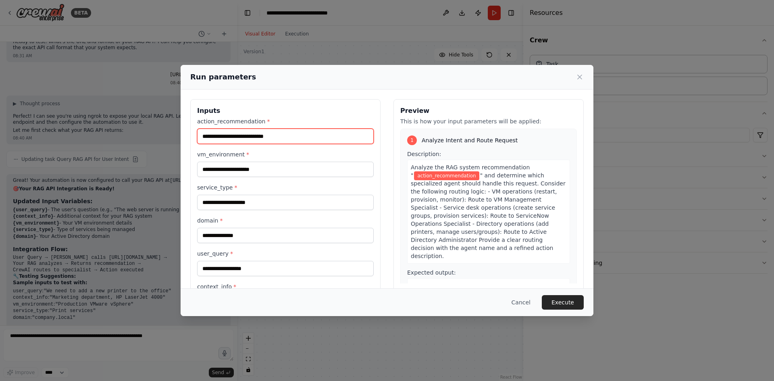
click at [221, 138] on input "action_recommendation *" at bounding box center [285, 136] width 177 height 15
type input "**********"
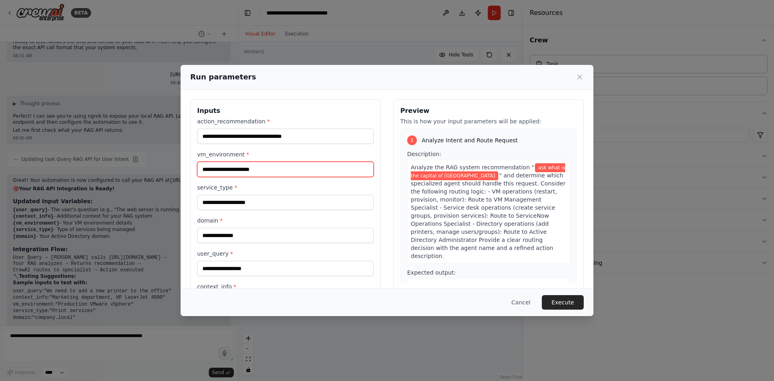
click at [284, 173] on input "vm_environment *" at bounding box center [285, 169] width 177 height 15
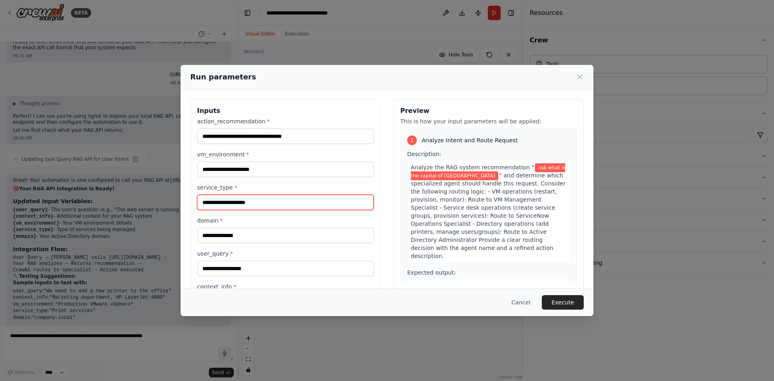
click at [264, 199] on input "service_type *" at bounding box center [285, 202] width 177 height 15
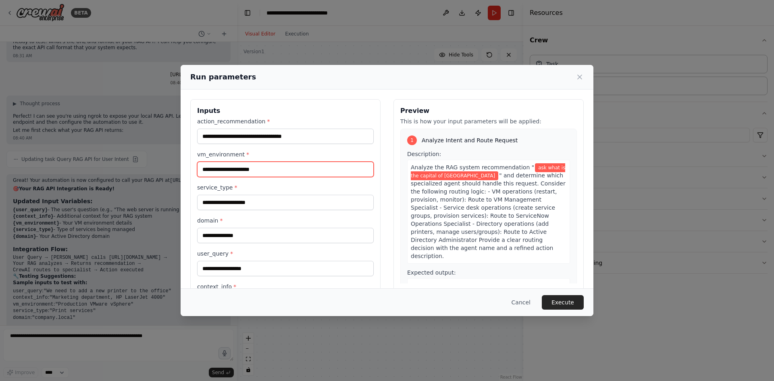
click at [251, 169] on input "vm_environment *" at bounding box center [285, 169] width 177 height 15
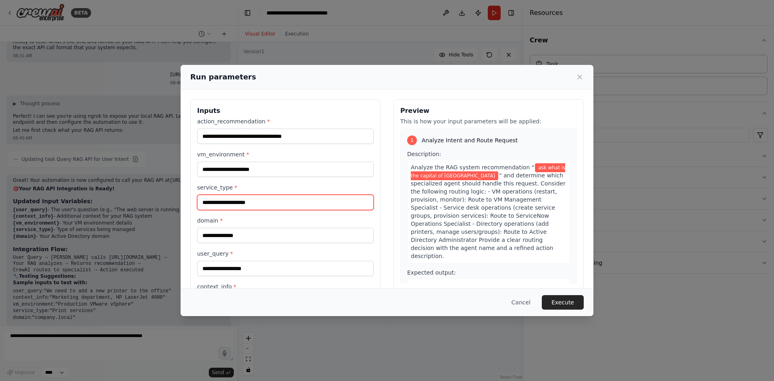
click at [261, 198] on input "service_type *" at bounding box center [285, 202] width 177 height 15
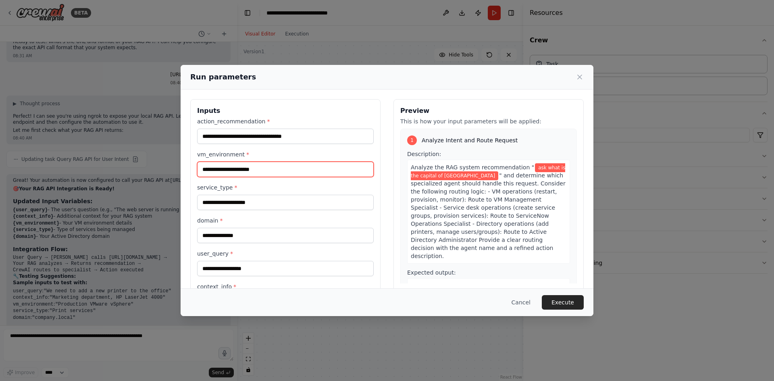
click at [252, 169] on input "vm_environment *" at bounding box center [285, 169] width 177 height 15
type input "*"
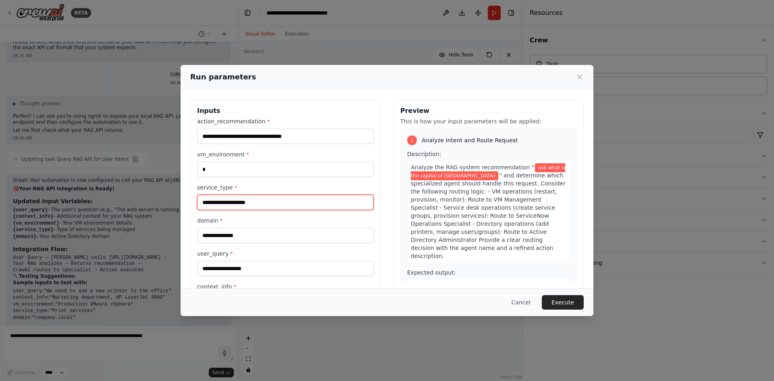
click at [219, 208] on input "service_type *" at bounding box center [285, 202] width 177 height 15
type input "*"
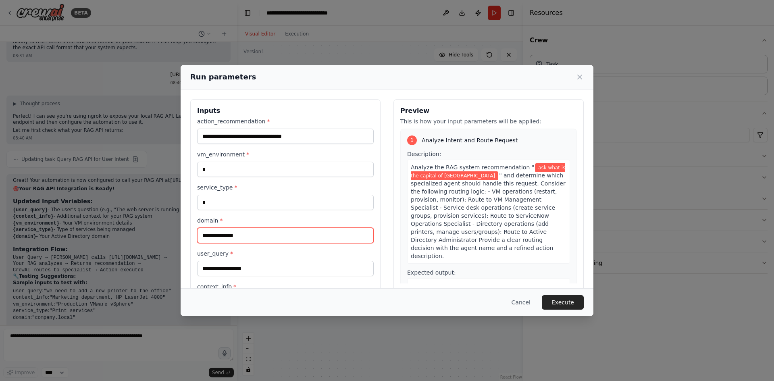
click at [217, 234] on input "domain *" at bounding box center [285, 235] width 177 height 15
type input "*"
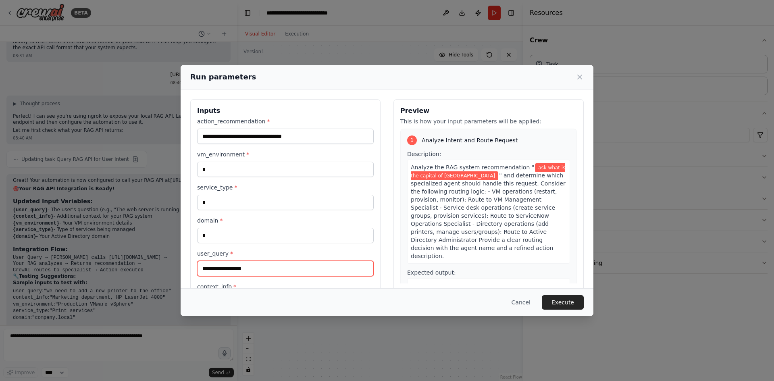
click at [217, 265] on input "user_query *" at bounding box center [285, 268] width 177 height 15
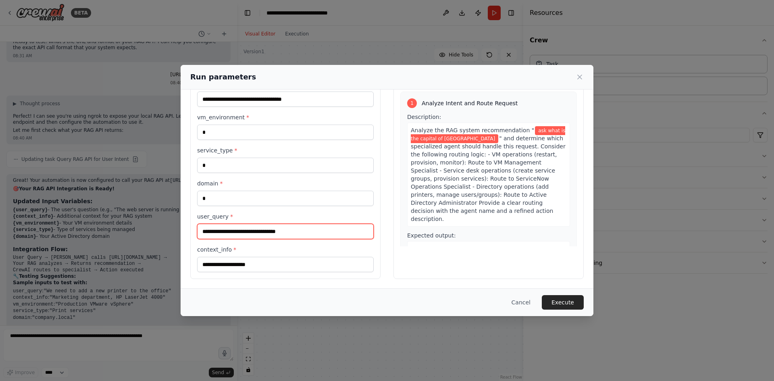
type input "**********"
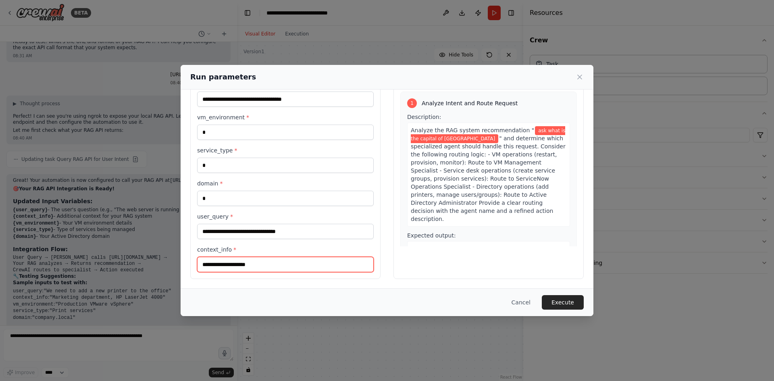
click at [246, 267] on input "context_info *" at bounding box center [285, 264] width 177 height 15
type input "***"
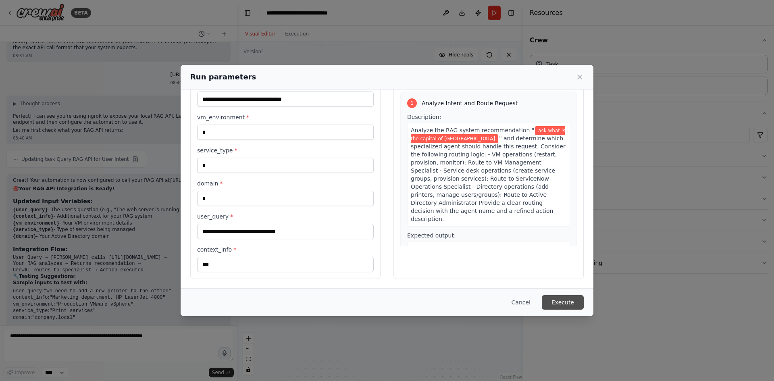
click at [567, 306] on button "Execute" at bounding box center [563, 302] width 42 height 15
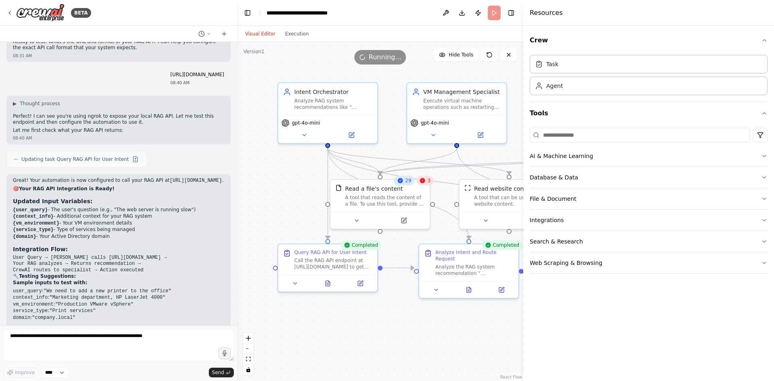
click at [427, 184] on div "3" at bounding box center [425, 181] width 18 height 10
click at [426, 182] on icon at bounding box center [422, 180] width 6 height 6
click at [425, 187] on div "Read a file's content A tool that reads the content of a file. To use this tool…" at bounding box center [380, 194] width 99 height 32
click at [403, 185] on div "33" at bounding box center [404, 181] width 21 height 10
click at [408, 224] on div at bounding box center [380, 219] width 99 height 17
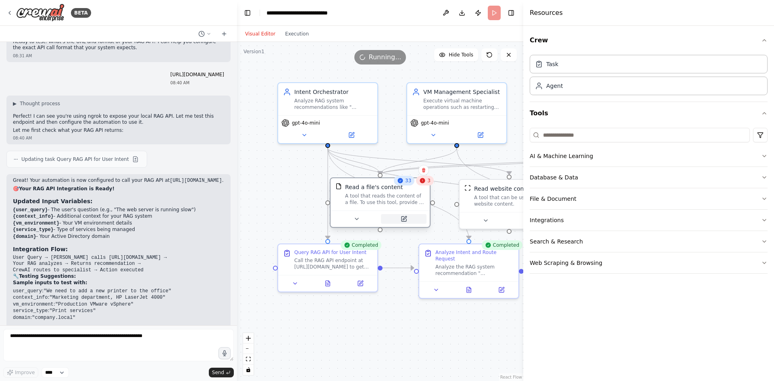
click at [404, 221] on icon at bounding box center [404, 219] width 5 height 5
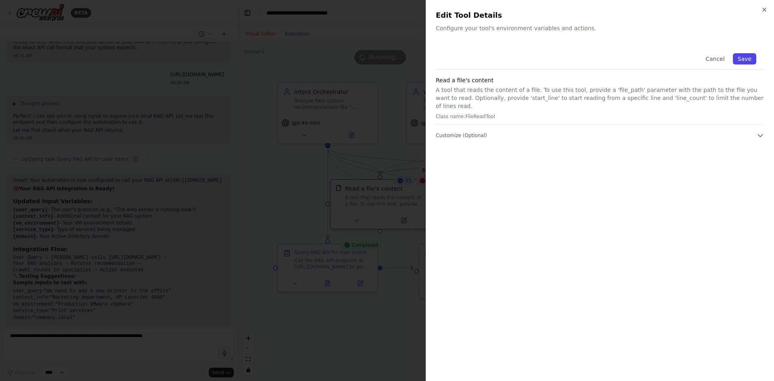
click at [746, 62] on button "Save" at bounding box center [744, 58] width 23 height 11
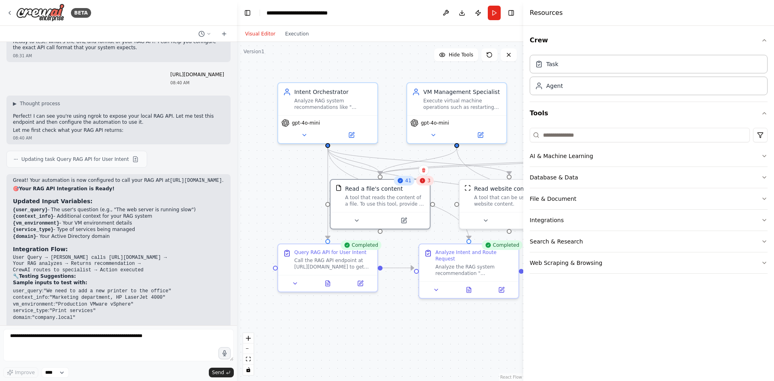
scroll to position [2562, 0]
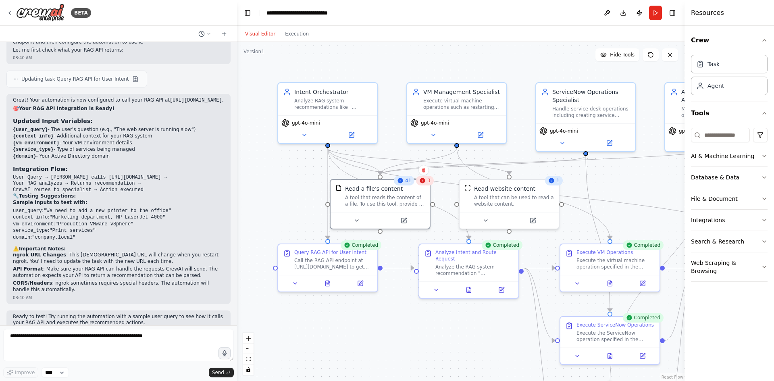
drag, startPoint x: 525, startPoint y: 83, endPoint x: 708, endPoint y: 97, distance: 183.2
click at [708, 97] on div "Resources Crew Task Agent Tools AI & Machine Learning Database & Data File & Do…" at bounding box center [730, 190] width 90 height 381
click at [118, 340] on textarea at bounding box center [118, 345] width 231 height 32
paste textarea "**********"
type textarea "**********"
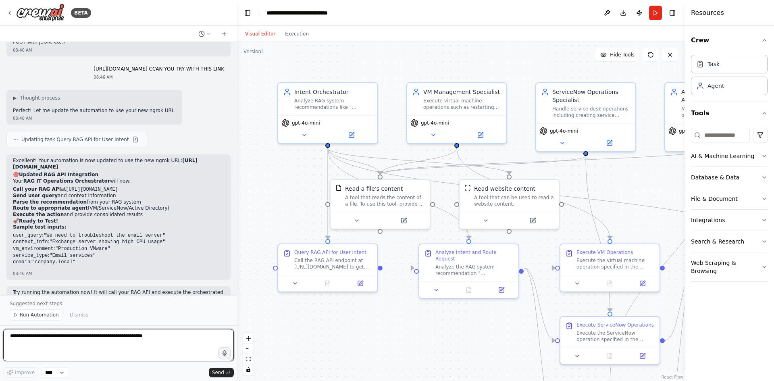
scroll to position [2863, 0]
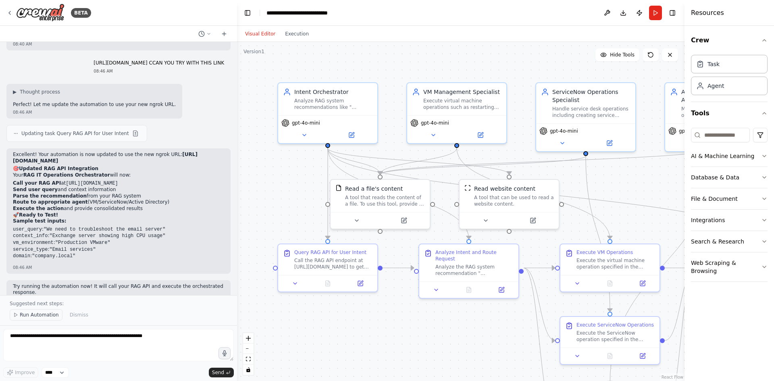
click at [29, 318] on span "Run Automation" at bounding box center [39, 315] width 39 height 6
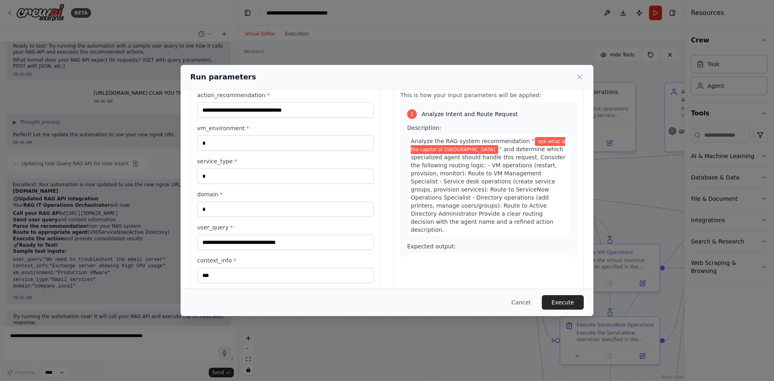
scroll to position [37, 0]
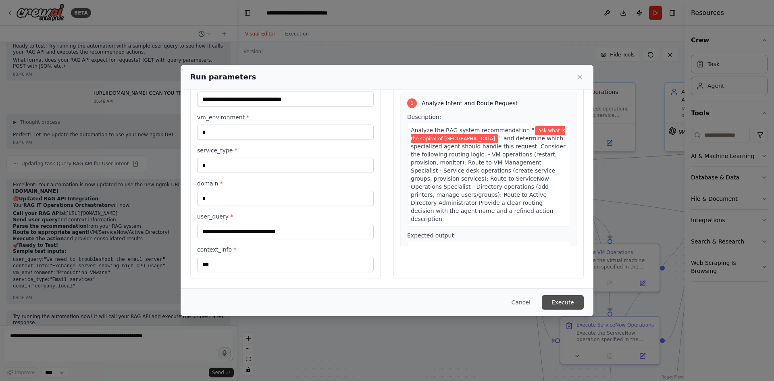
click at [565, 306] on button "Execute" at bounding box center [563, 302] width 42 height 15
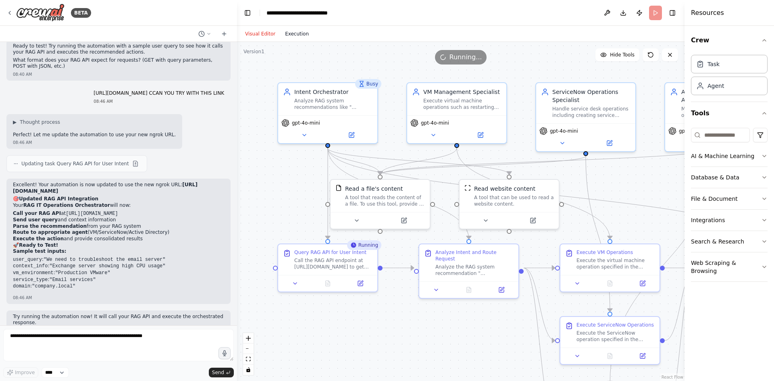
click at [286, 34] on button "Execution" at bounding box center [296, 34] width 33 height 10
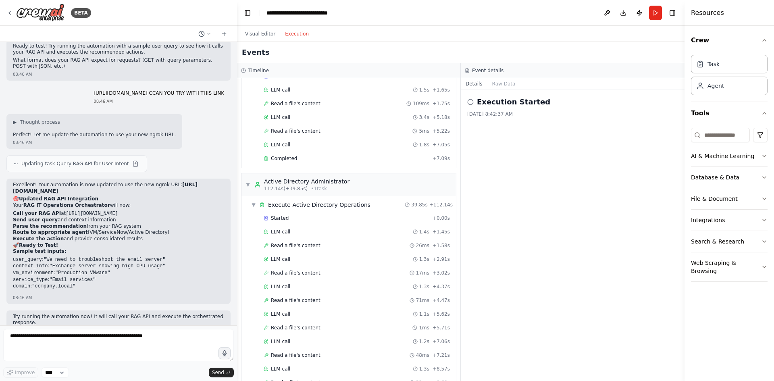
scroll to position [2052, 0]
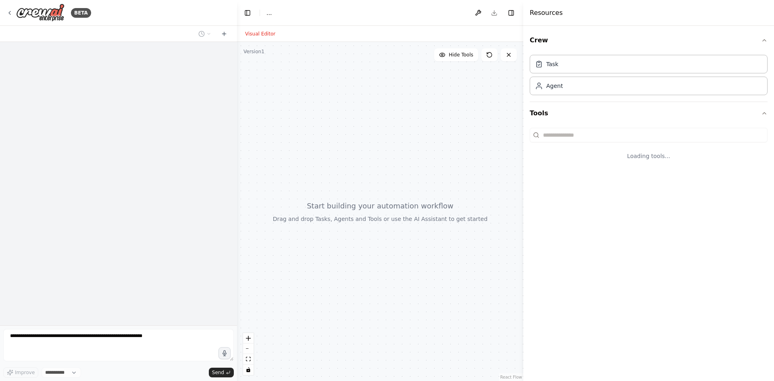
select select "****"
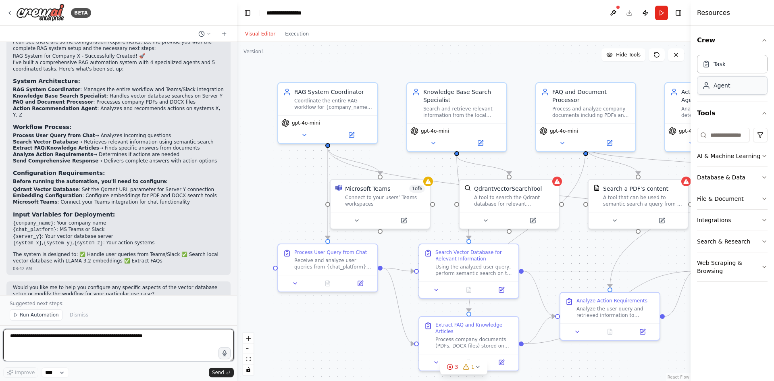
drag, startPoint x: 523, startPoint y: 58, endPoint x: 717, endPoint y: 82, distance: 195.1
click at [717, 82] on div "Resources Crew Task Agent Tools AI & Machine Learning Database & Data File & Do…" at bounding box center [732, 190] width 83 height 381
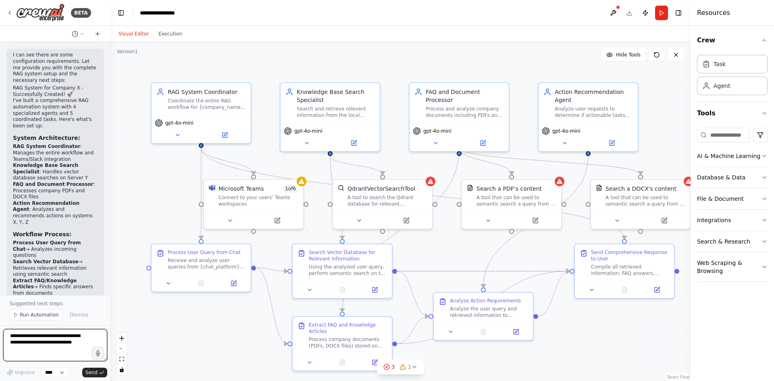
scroll to position [924, 0]
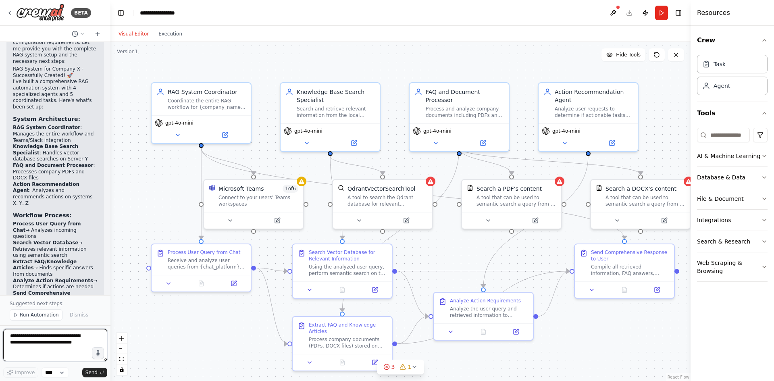
drag, startPoint x: 234, startPoint y: 199, endPoint x: 111, endPoint y: 190, distance: 124.2
click at [111, 190] on div "BETA I want to create a new project by the name " RAG for Company X" I want a s…" at bounding box center [387, 190] width 774 height 381
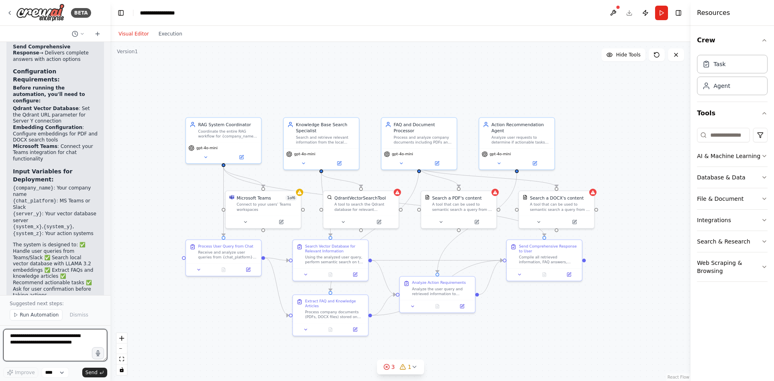
scroll to position [1179, 0]
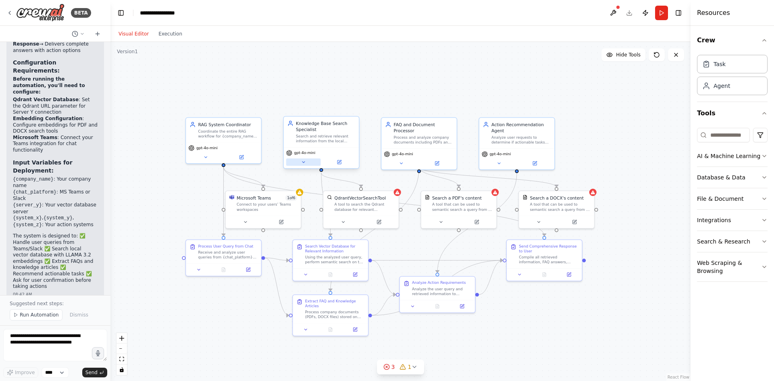
click at [304, 162] on icon at bounding box center [303, 162] width 2 height 1
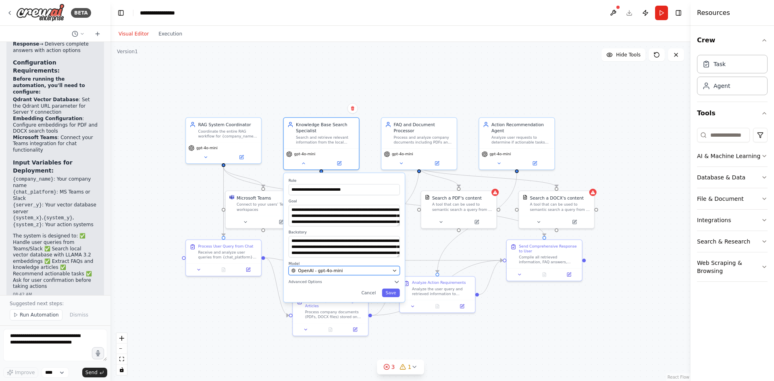
click at [316, 271] on span "OpenAI - gpt-4o-mini" at bounding box center [320, 271] width 45 height 6
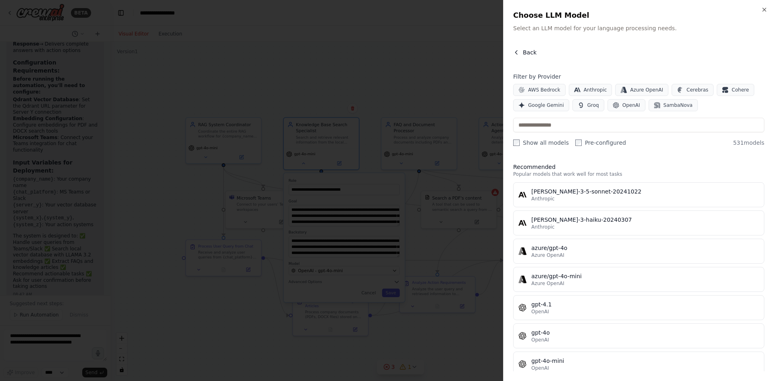
click at [518, 50] on icon "button" at bounding box center [516, 52] width 6 height 6
